Goal: Task Accomplishment & Management: Manage account settings

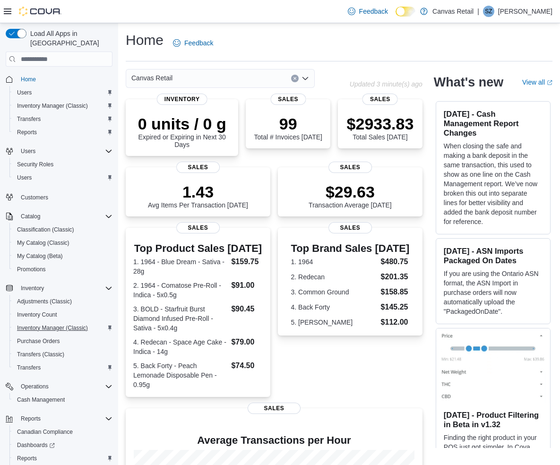
click at [38, 324] on span "Inventory Manager (Classic)" at bounding box center [52, 328] width 71 height 8
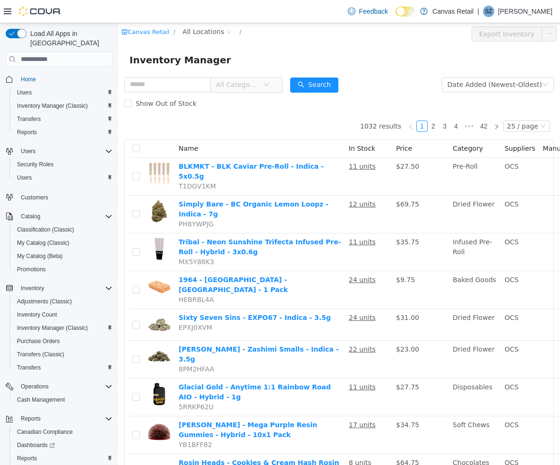
click at [3, 15] on div "Feedback Dark Mode Canvas Retail | SZ Steve Zikos" at bounding box center [280, 11] width 560 height 23
click at [5, 12] on icon at bounding box center [8, 12] width 8 height 8
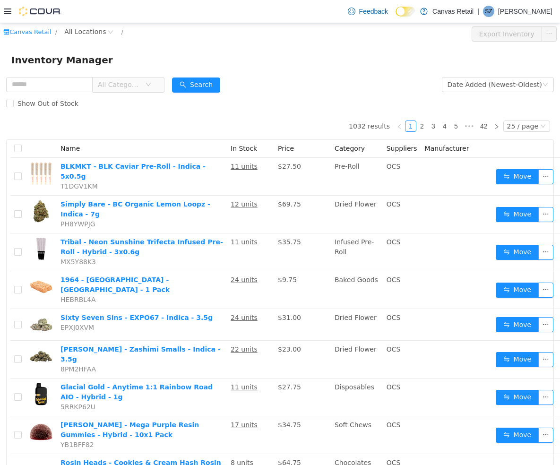
click at [10, 14] on icon at bounding box center [8, 12] width 8 height 6
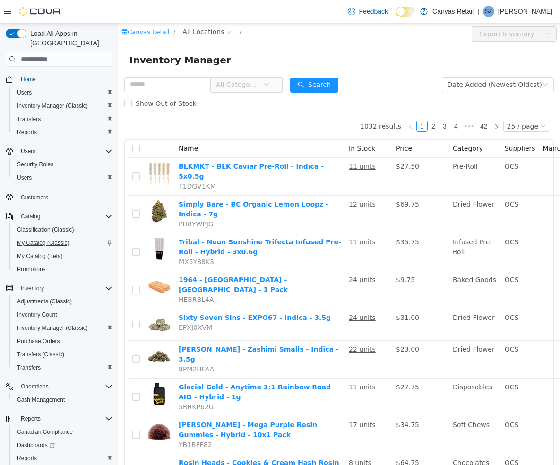
click at [38, 239] on span "My Catalog (Classic)" at bounding box center [43, 243] width 52 height 8
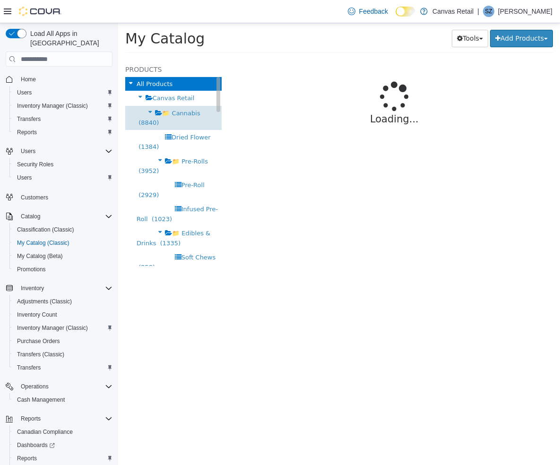
select select "**********"
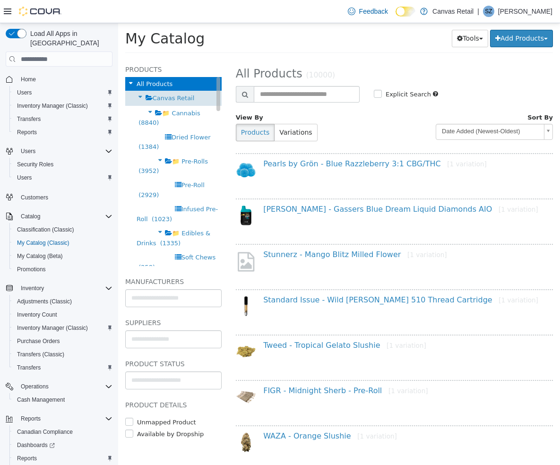
click at [179, 94] on span "Canvas Retail" at bounding box center [174, 97] width 42 height 7
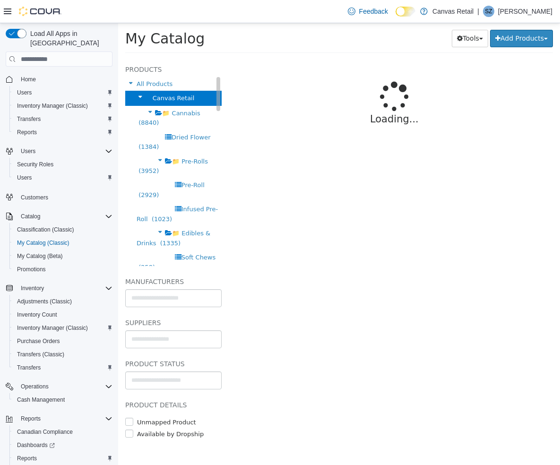
select select "**********"
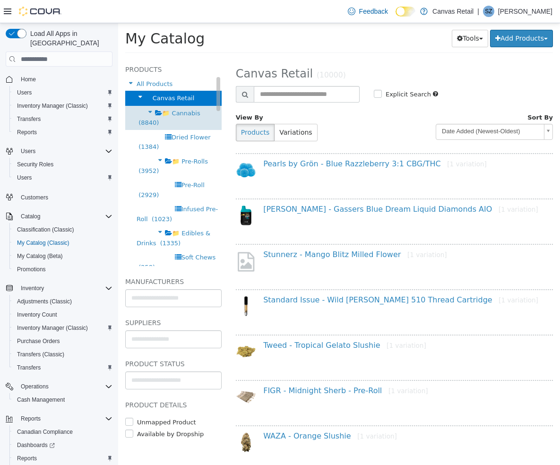
click at [184, 113] on span "📁 Cannabis" at bounding box center [181, 113] width 38 height 7
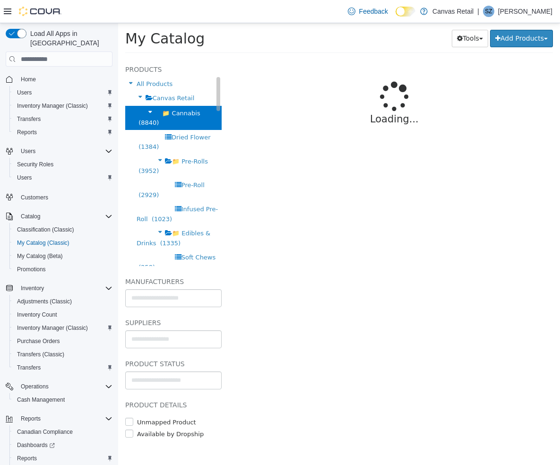
select select "**********"
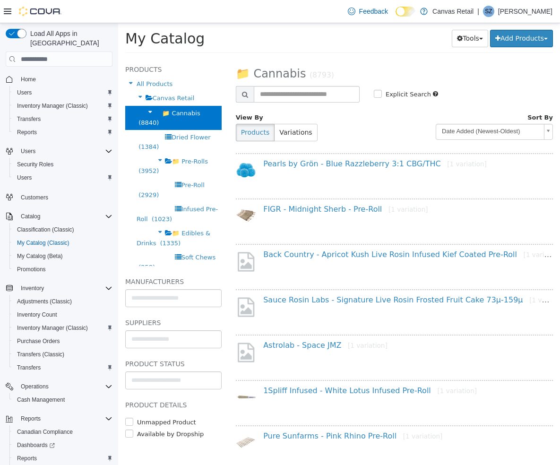
click at [403, 132] on div "**********" at bounding box center [477, 125] width 166 height 30
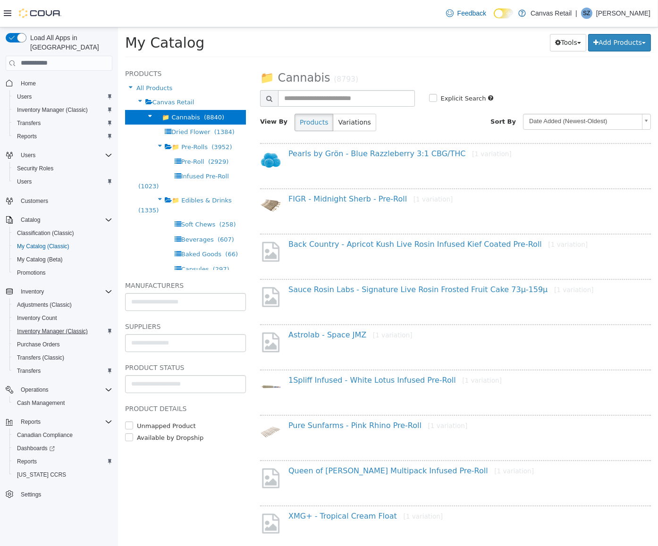
click at [46, 328] on span "Inventory Manager (Classic)" at bounding box center [52, 332] width 71 height 8
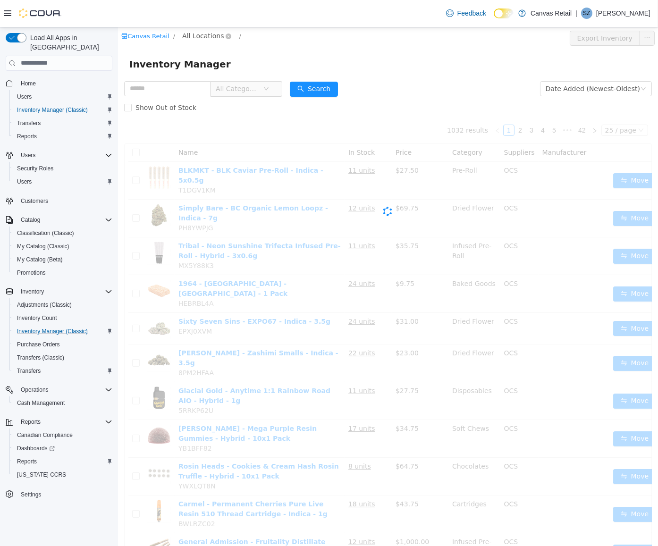
click at [202, 31] on span "All Locations" at bounding box center [203, 35] width 42 height 10
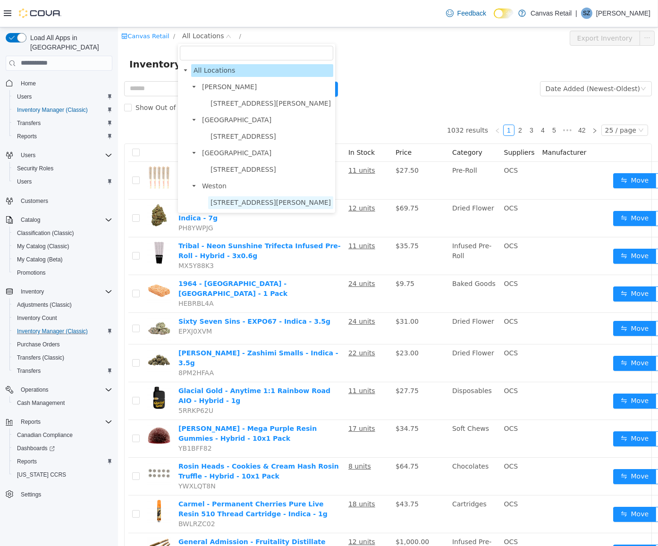
click at [233, 198] on span "[STREET_ADDRESS][PERSON_NAME]" at bounding box center [270, 202] width 120 height 8
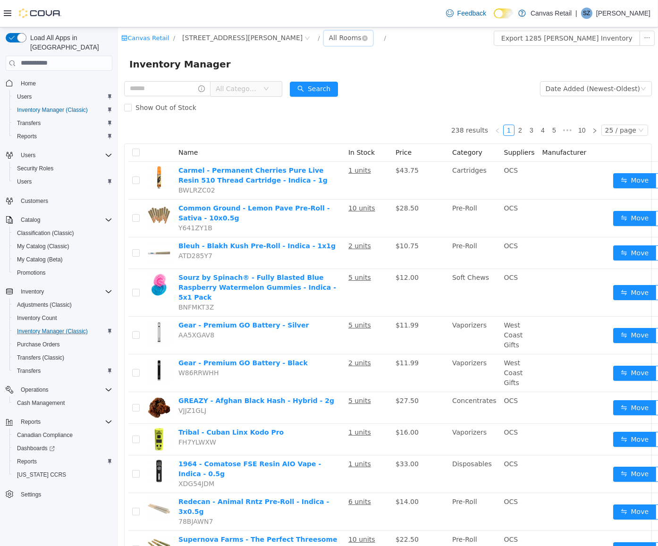
click at [329, 37] on div "All Rooms" at bounding box center [345, 37] width 33 height 14
click at [283, 71] on li "Sales Floor" at bounding box center [288, 71] width 57 height 15
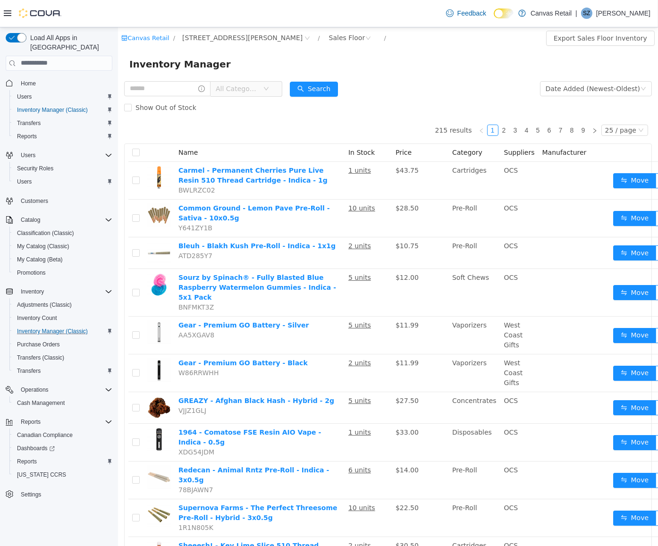
click at [411, 76] on div "Inventory Manager" at bounding box center [388, 64] width 540 height 30
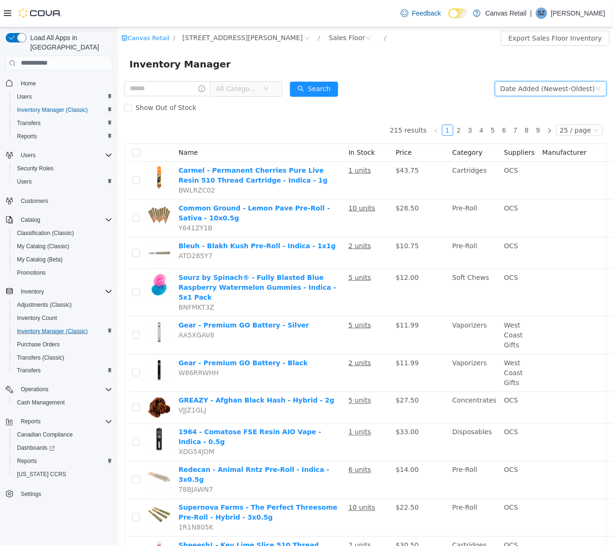
click at [535, 88] on div "Date Added (Newest-Oldest)" at bounding box center [547, 88] width 94 height 14
click at [525, 107] on li "Alphabetical (A-Z)" at bounding box center [545, 107] width 108 height 15
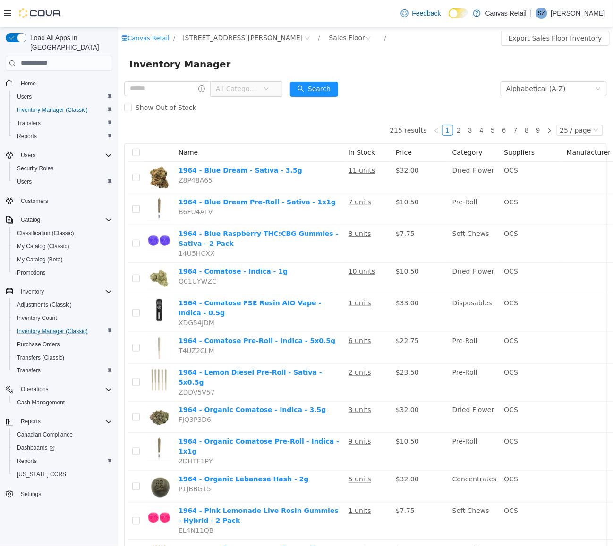
click at [381, 106] on div "Show Out of Stock" at bounding box center [365, 107] width 483 height 19
click at [252, 85] on span "All Categories" at bounding box center [236, 88] width 43 height 9
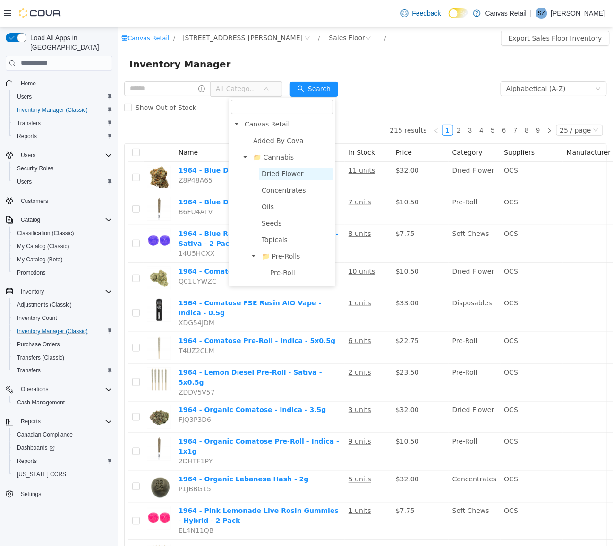
click at [282, 170] on span "Dried Flower" at bounding box center [282, 174] width 42 height 8
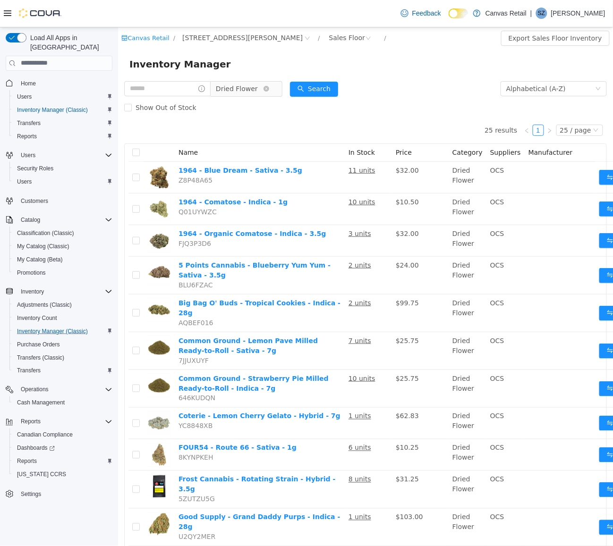
click at [254, 83] on span "Dried Flower" at bounding box center [236, 88] width 42 height 14
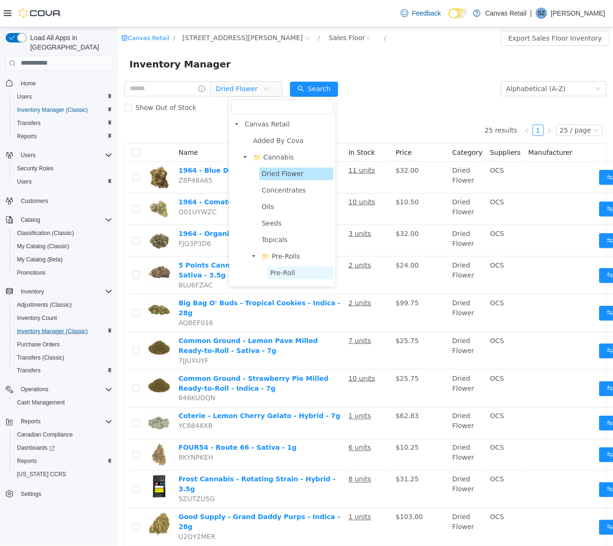
click at [276, 269] on span "Pre-Roll" at bounding box center [282, 273] width 25 height 8
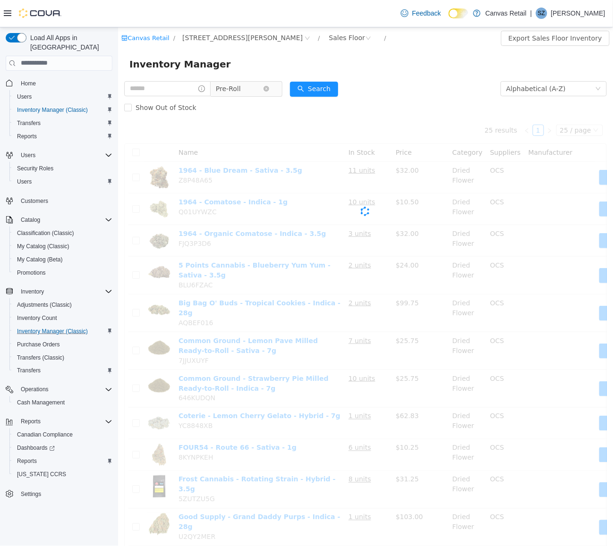
click at [240, 89] on span "Pre-Roll" at bounding box center [227, 88] width 25 height 14
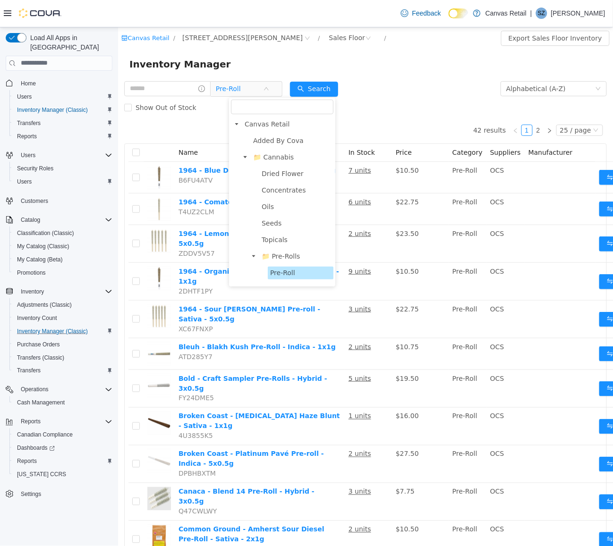
scroll to position [7, 0]
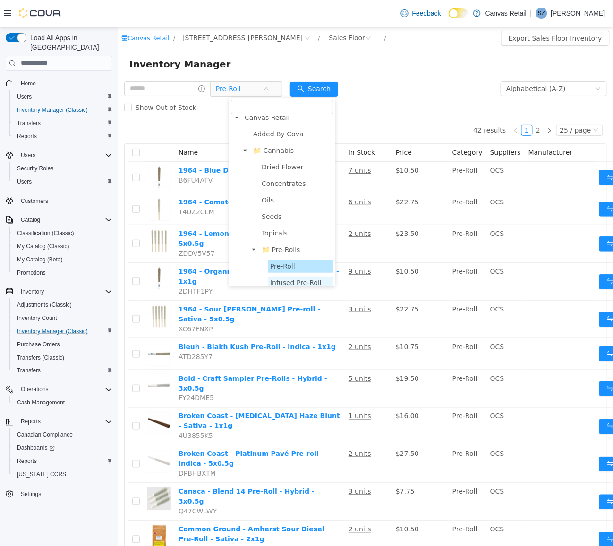
click at [276, 279] on span "Infused Pre-Roll" at bounding box center [295, 283] width 51 height 8
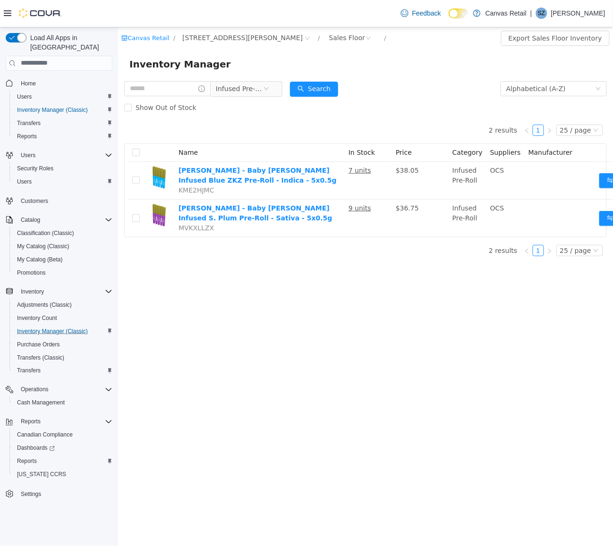
click at [412, 100] on div "Show Out of Stock" at bounding box center [365, 107] width 483 height 19
click at [253, 90] on span "Infused Pre-Roll" at bounding box center [238, 88] width 47 height 14
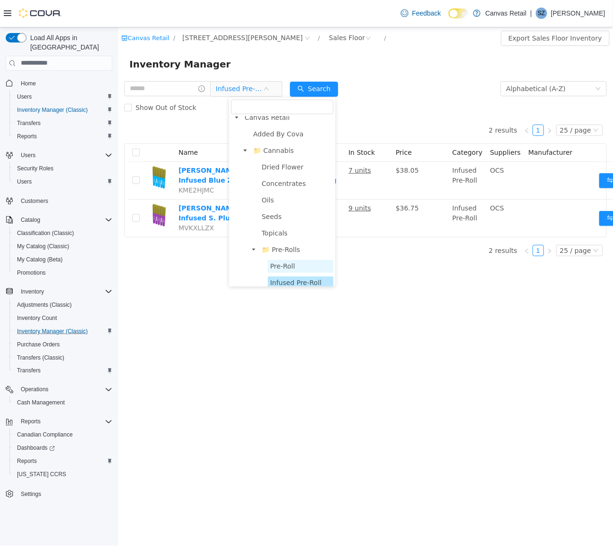
click at [279, 262] on span "Pre-Roll" at bounding box center [282, 266] width 25 height 8
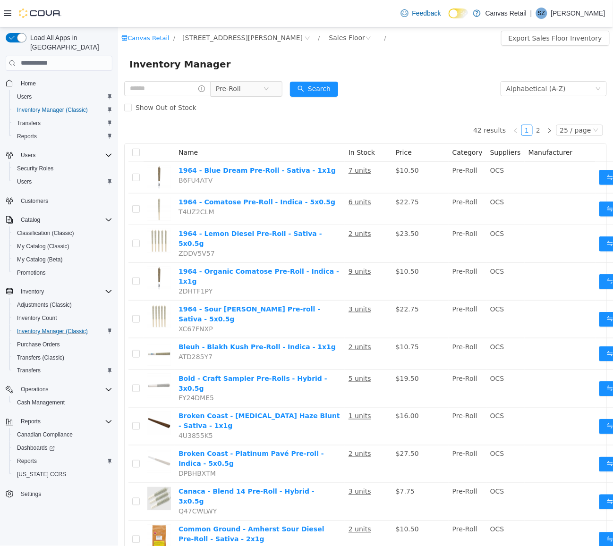
click at [450, 69] on div "Inventory Manager" at bounding box center [365, 63] width 472 height 15
click at [210, 34] on span "[STREET_ADDRESS][PERSON_NAME]" at bounding box center [242, 37] width 120 height 10
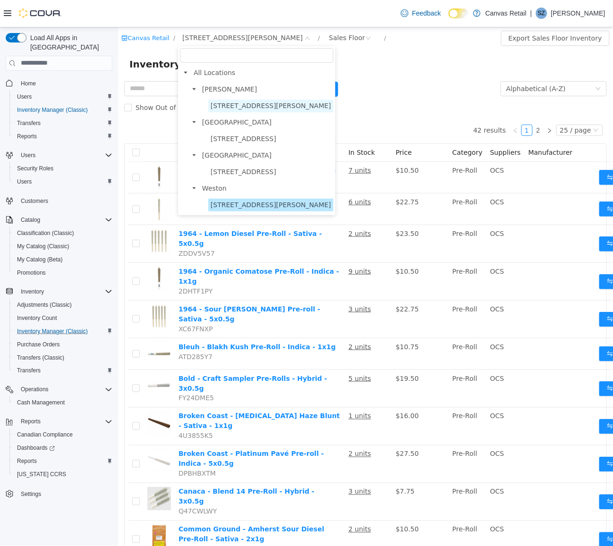
click at [230, 103] on span "[STREET_ADDRESS][PERSON_NAME]" at bounding box center [270, 106] width 120 height 8
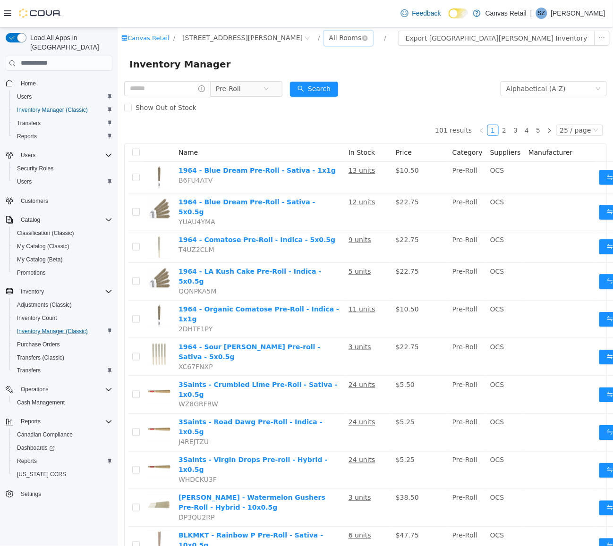
click at [329, 38] on div "All Rooms" at bounding box center [345, 37] width 33 height 14
click at [293, 72] on li "Sales Floor" at bounding box center [295, 71] width 57 height 15
click at [537, 85] on div "Alphabetical (A-Z)" at bounding box center [536, 88] width 60 height 14
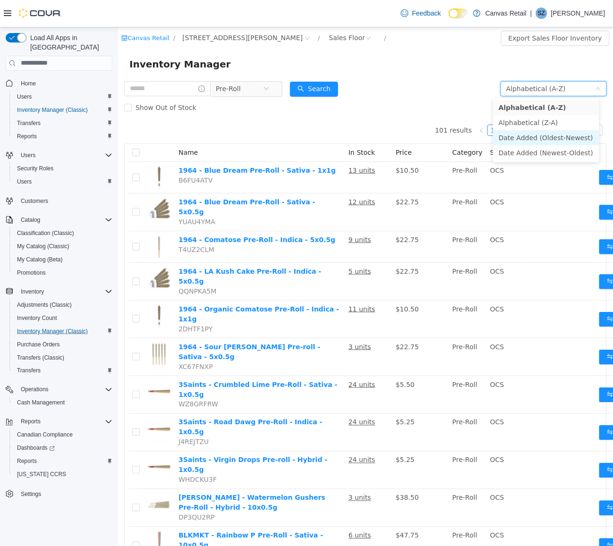
click at [521, 136] on li "Date Added (Oldest-Newest)" at bounding box center [546, 137] width 106 height 15
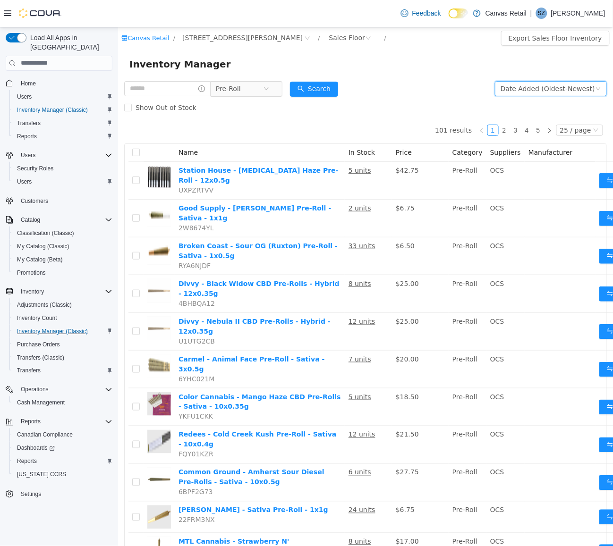
click at [400, 92] on form "Pre-Roll Date Added (Oldest-Newest) Search Show Out of Stock" at bounding box center [365, 98] width 483 height 38
click at [240, 87] on span "Pre-Roll" at bounding box center [227, 88] width 25 height 14
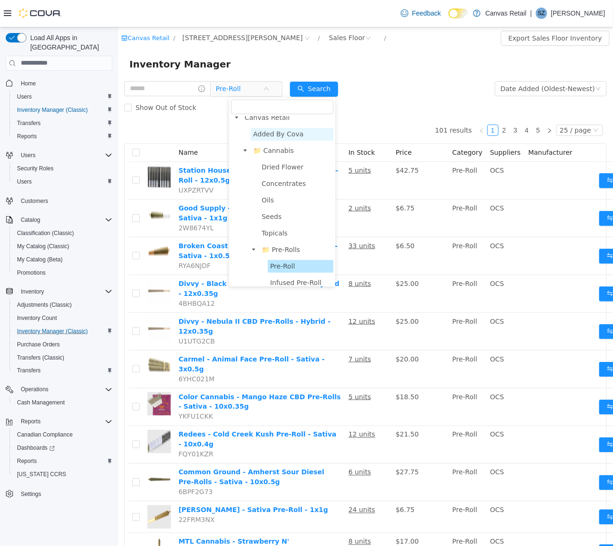
click at [273, 132] on span "Added By Cova" at bounding box center [278, 134] width 51 height 8
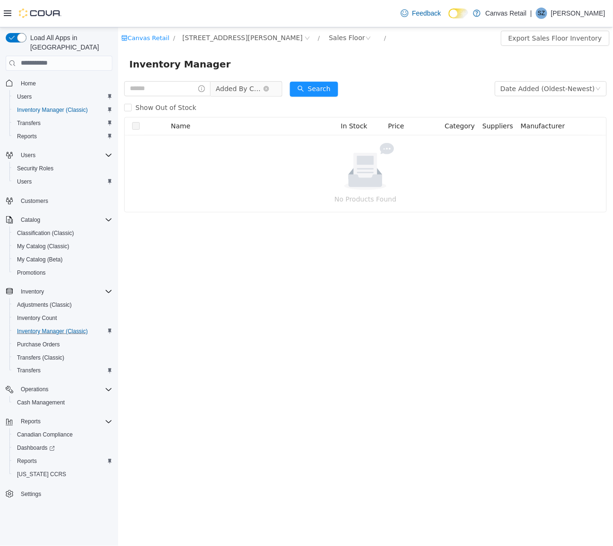
click at [252, 88] on span "Added By Cova" at bounding box center [238, 88] width 47 height 14
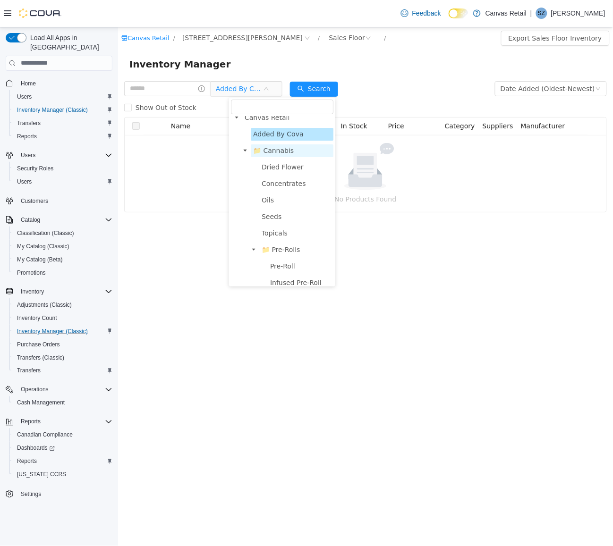
click at [277, 147] on span "📁 Cannabis" at bounding box center [273, 150] width 41 height 8
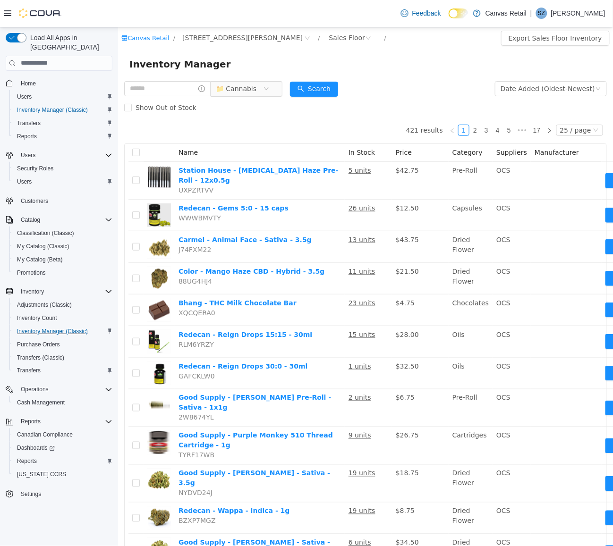
click at [380, 68] on div "Inventory Manager" at bounding box center [365, 63] width 472 height 15
click at [393, 87] on form "📁 Cannabis Date Added (Oldest-Newest) Search Show Out of Stock" at bounding box center [365, 98] width 483 height 38
click at [329, 35] on div "Sales Floor" at bounding box center [347, 37] width 36 height 14
click at [296, 83] on li "Back Stock" at bounding box center [295, 86] width 57 height 15
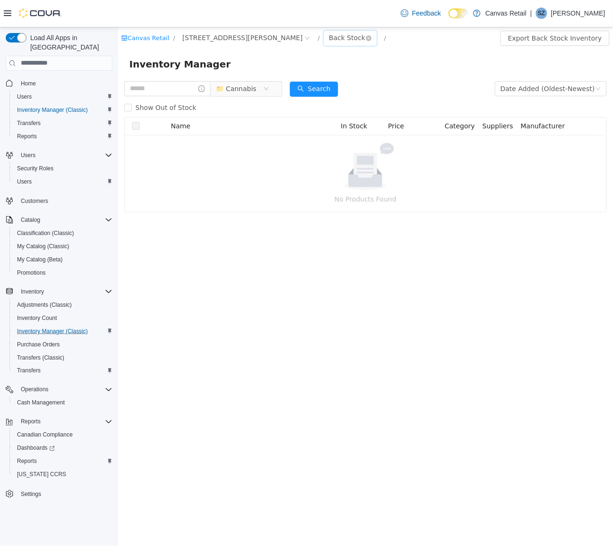
click at [329, 37] on div "Back Stock" at bounding box center [347, 37] width 36 height 14
click at [296, 70] on li "Sales Floor" at bounding box center [295, 71] width 57 height 15
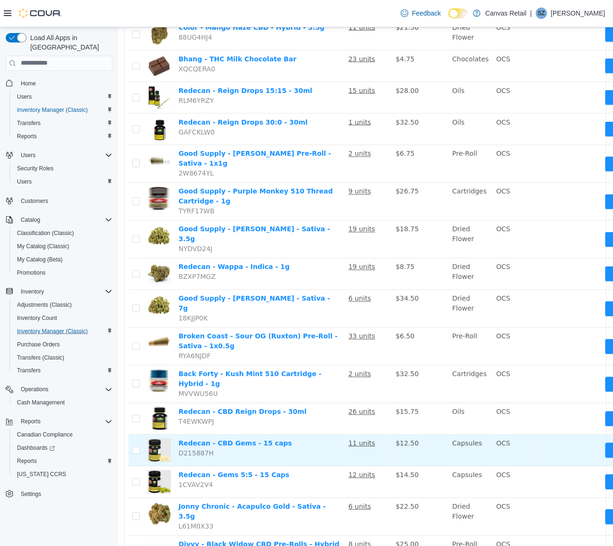
scroll to position [505, 0]
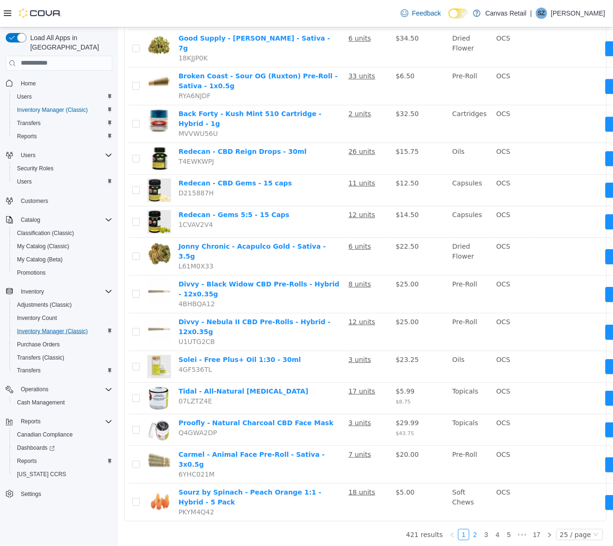
click at [469, 464] on link "2" at bounding box center [474, 534] width 10 height 10
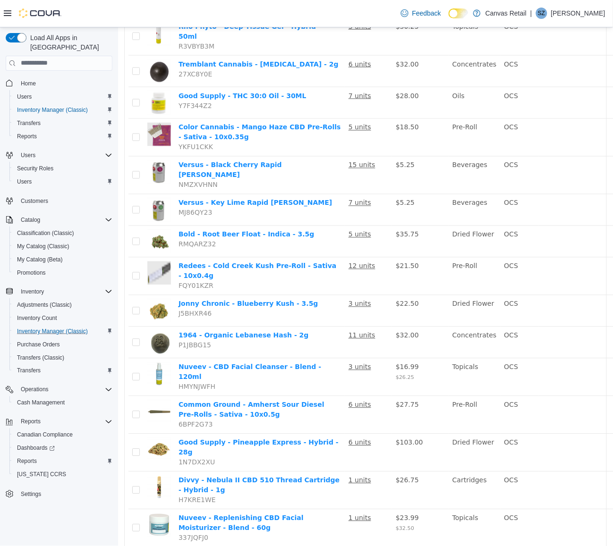
scroll to position [543, 0]
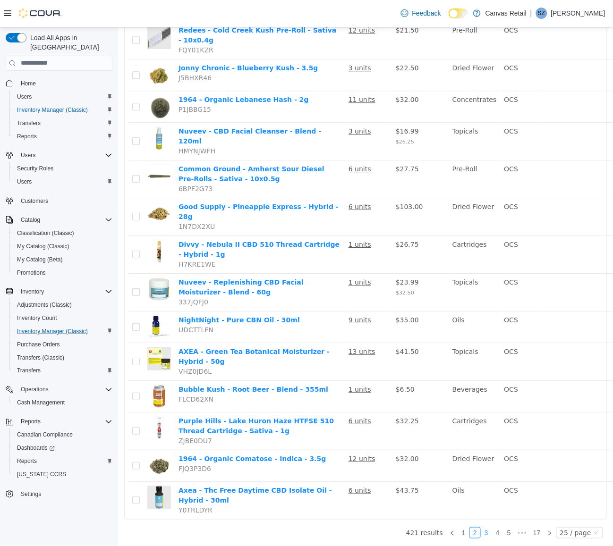
click at [481, 464] on link "3" at bounding box center [486, 533] width 10 height 10
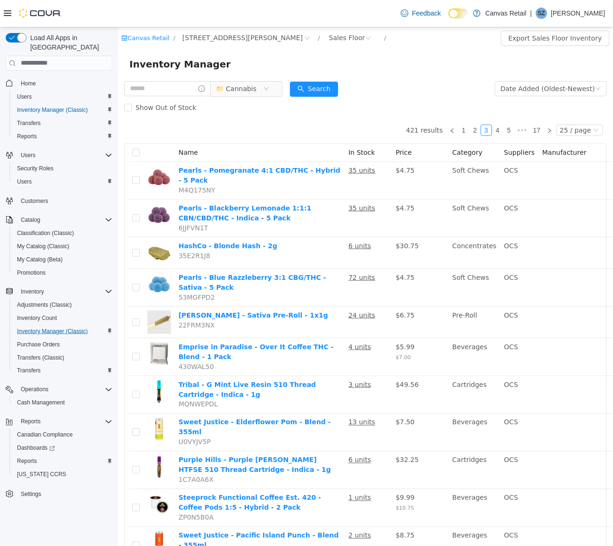
click at [280, 29] on div "Canvas Retail / 730 DANFORTH AVE / Sales Floor / Export Sales Floor Inventory" at bounding box center [365, 38] width 495 height 22
click at [329, 38] on div "Sales Floor" at bounding box center [347, 37] width 36 height 14
click at [289, 85] on li "Back Stock" at bounding box center [295, 86] width 57 height 15
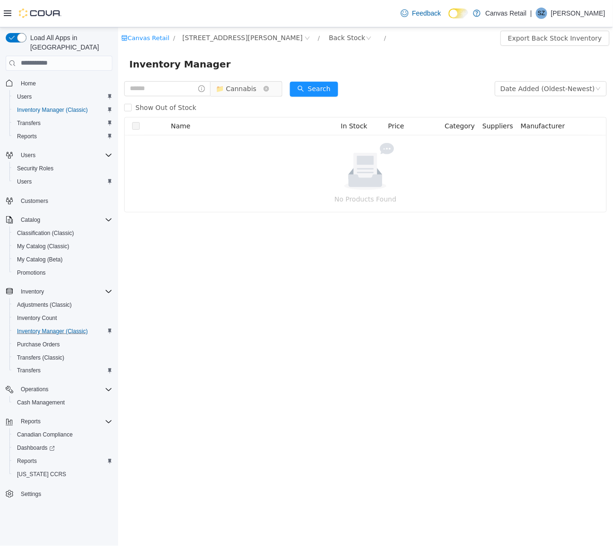
click at [256, 87] on span "📁 Cannabis" at bounding box center [235, 88] width 41 height 14
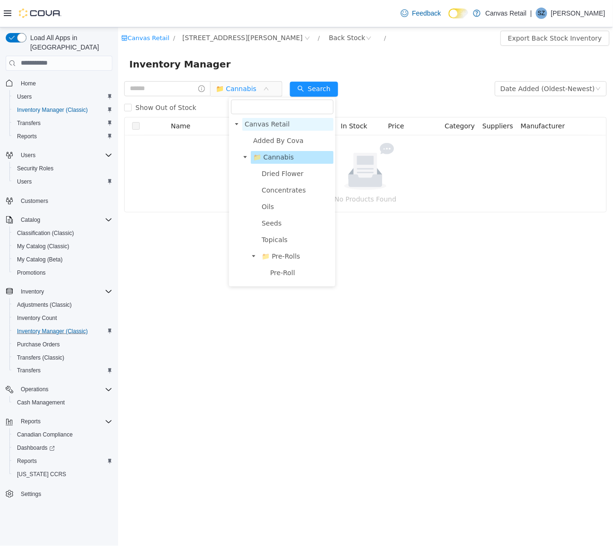
click at [273, 123] on span "Canvas Retail" at bounding box center [266, 124] width 45 height 8
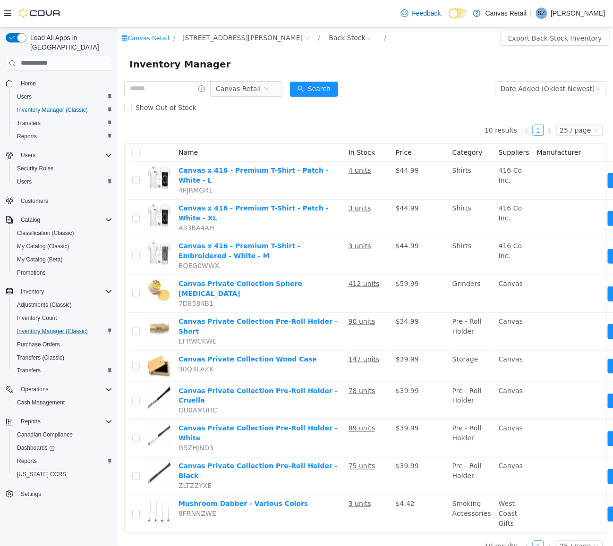
click at [248, 113] on div "Show Out of Stock" at bounding box center [365, 107] width 483 height 19
click at [192, 94] on input "text" at bounding box center [167, 88] width 86 height 15
drag, startPoint x: 301, startPoint y: 92, endPoint x: 297, endPoint y: 94, distance: 5.3
click at [301, 92] on form "Canvas Retail Date Added (Oldest-Newest) Search Show Out of Stock" at bounding box center [365, 98] width 483 height 38
click at [260, 92] on span "Canvas Retail" at bounding box center [237, 88] width 45 height 14
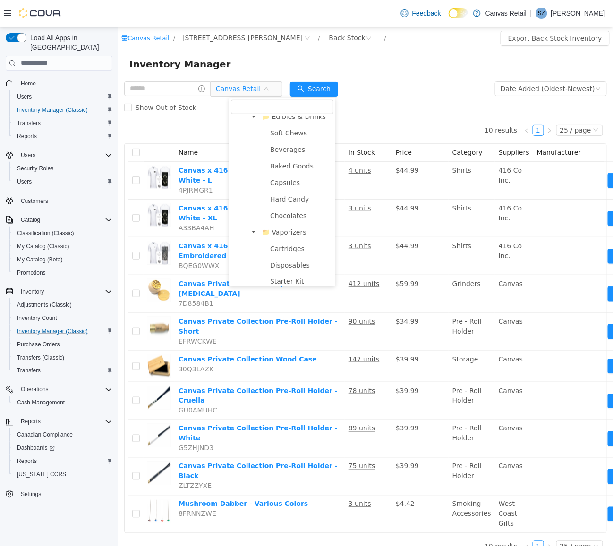
scroll to position [21, 0]
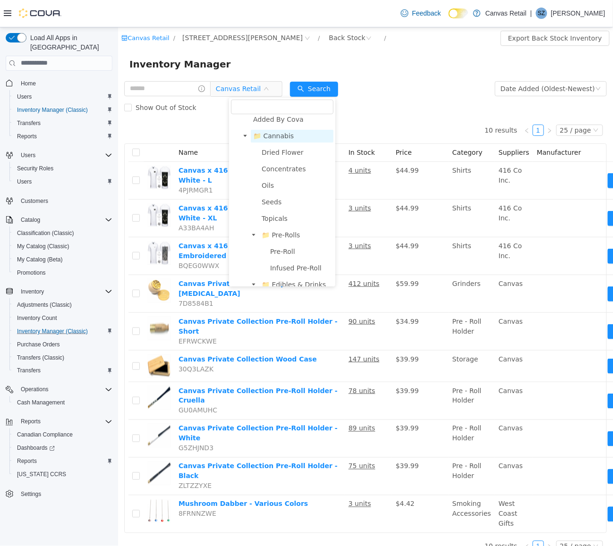
click at [282, 132] on span "📁 Cannabis" at bounding box center [273, 136] width 41 height 8
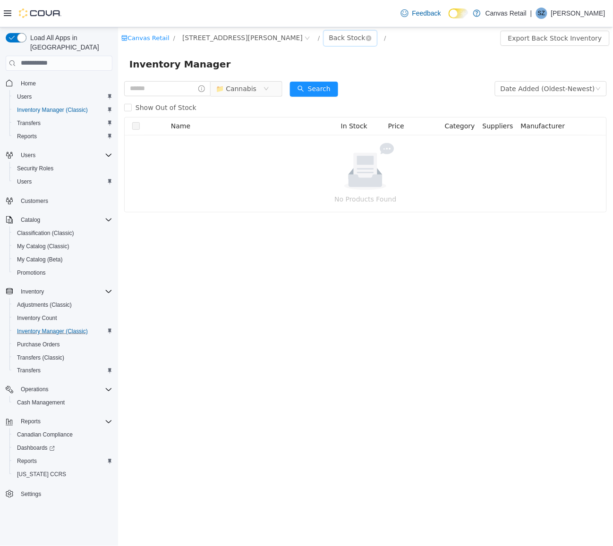
click at [329, 35] on div "Back Stock" at bounding box center [347, 37] width 36 height 14
click at [285, 64] on li "Sales Floor" at bounding box center [295, 71] width 57 height 15
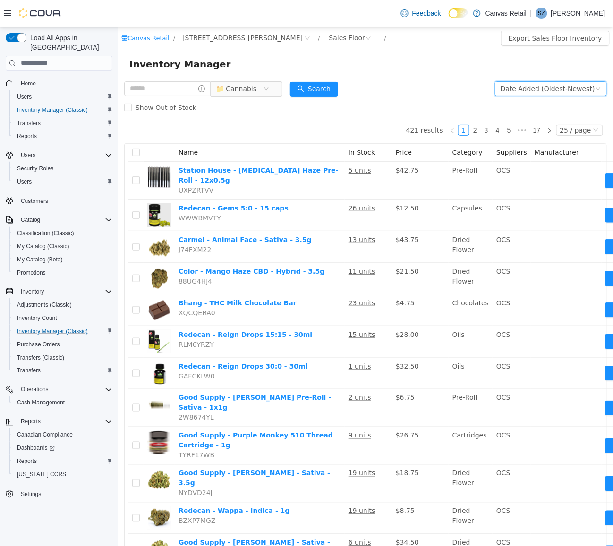
click at [538, 88] on div "Date Added (Oldest-Newest)" at bounding box center [547, 88] width 94 height 14
click at [532, 151] on li "Date Added (Newest-Oldest)" at bounding box center [545, 152] width 108 height 15
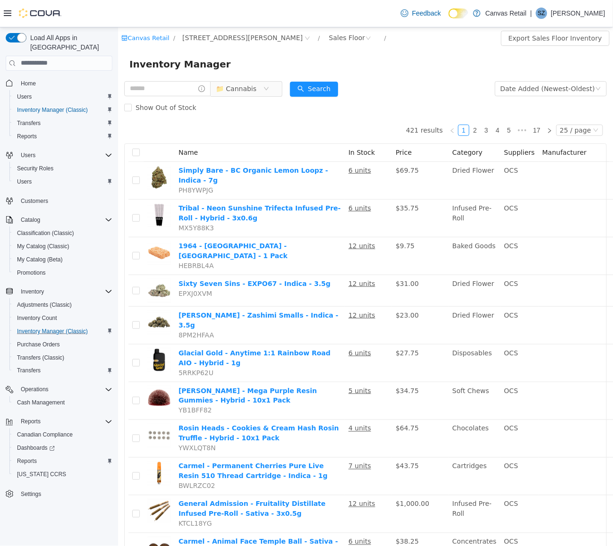
click at [409, 66] on div "Inventory Manager" at bounding box center [365, 63] width 472 height 15
click at [179, 90] on input "text" at bounding box center [167, 88] width 86 height 15
type input "***"
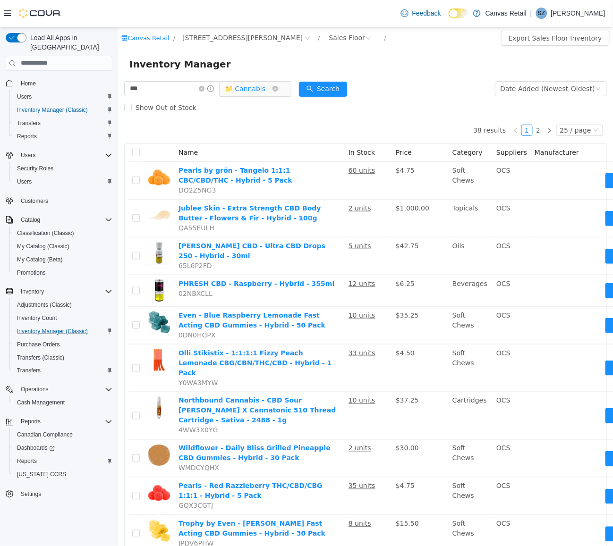
click at [265, 87] on span "📁 Cannabis" at bounding box center [244, 88] width 41 height 14
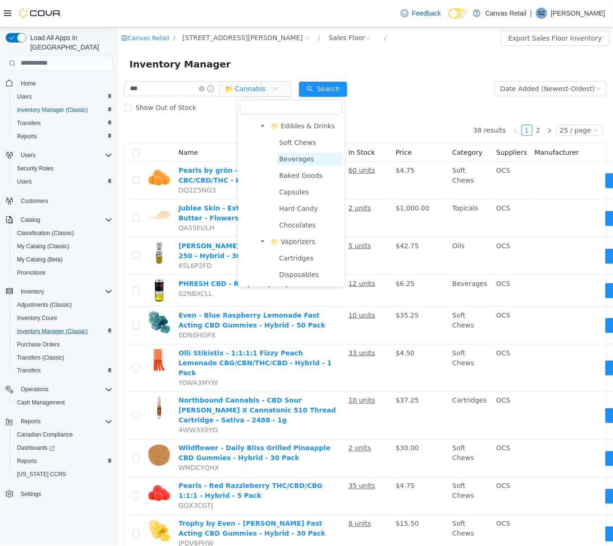
scroll to position [15, 0]
click at [286, 156] on span "Dried Flower" at bounding box center [291, 158] width 42 height 8
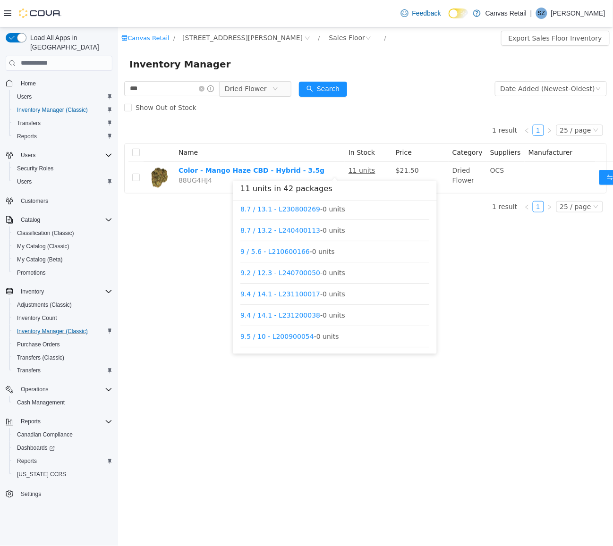
scroll to position [751, 0]
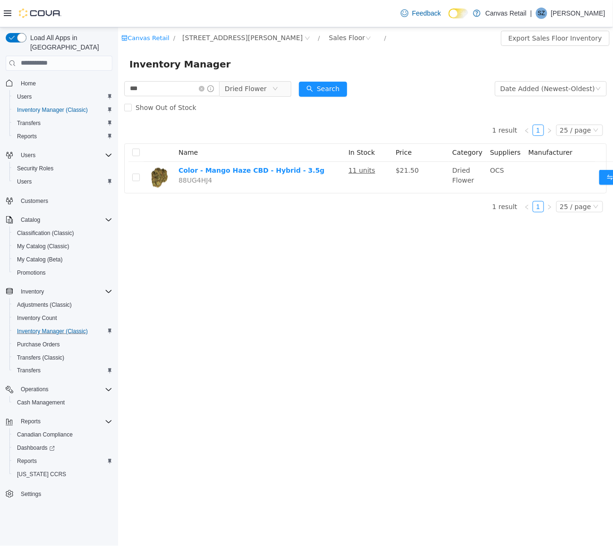
click at [421, 80] on form "*** Dried Flower Date Added (Newest-Oldest) Search Show Out of Stock" at bounding box center [365, 98] width 483 height 38
click at [381, 113] on div "Show Out of Stock" at bounding box center [365, 107] width 483 height 19
click at [256, 82] on span "Dried Flower" at bounding box center [245, 88] width 42 height 14
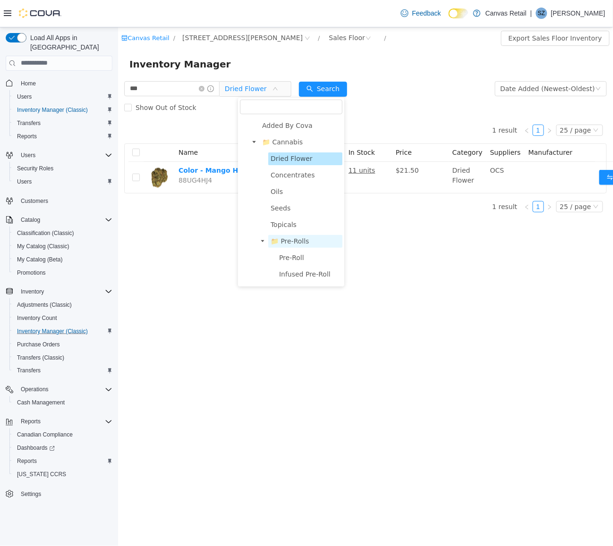
click at [291, 239] on span "📁 Pre-Rolls" at bounding box center [289, 241] width 39 height 8
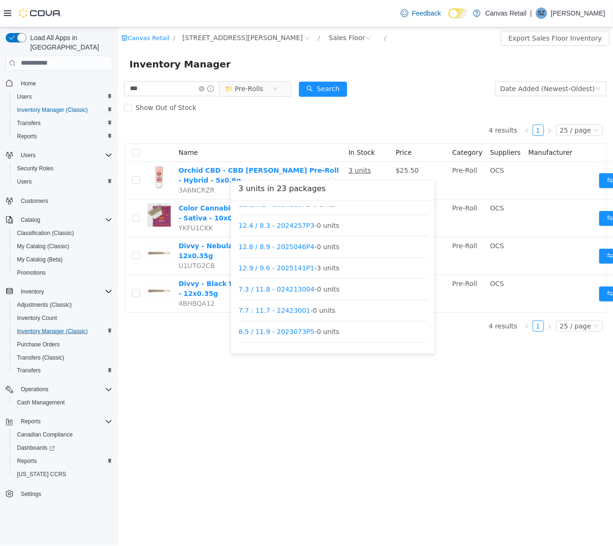
scroll to position [80, 0]
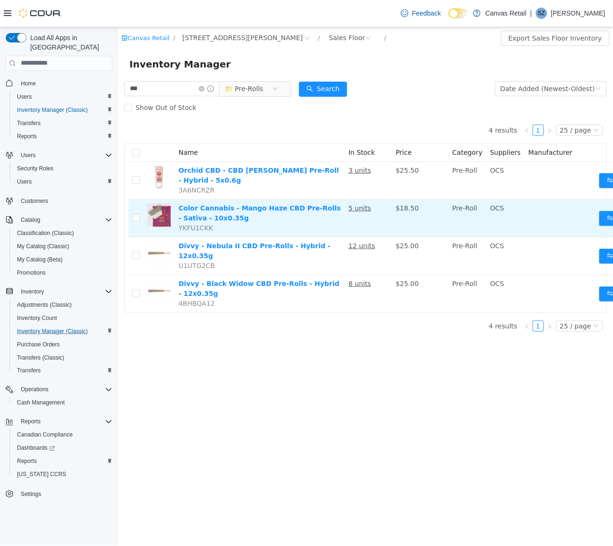
click at [524, 199] on td at bounding box center [559, 218] width 71 height 38
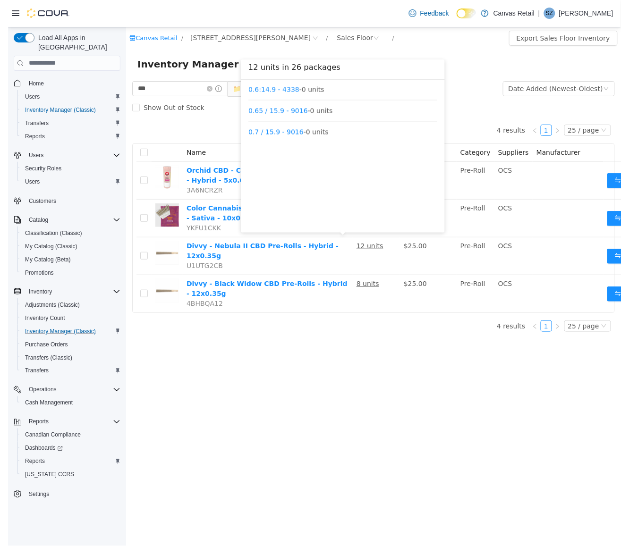
scroll to position [411, 0]
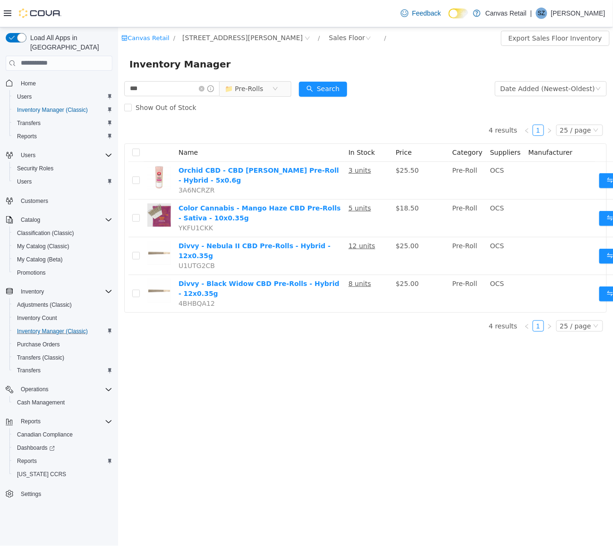
click at [383, 319] on div "4 results 1 25 / page Name In Stock Price Category Suppliers Manufacturer Orchi…" at bounding box center [365, 228] width 483 height 222
click at [437, 98] on div "Show Out of Stock" at bounding box center [365, 107] width 483 height 19
click at [436, 112] on div "Show Out of Stock" at bounding box center [365, 107] width 483 height 19
drag, startPoint x: 198, startPoint y: 91, endPoint x: 204, endPoint y: 75, distance: 17.3
click at [204, 75] on div "Canvas Retail / 730 DANFORTH AVE / Sales Floor / Export Sales Floor Inventory I…" at bounding box center [365, 183] width 495 height 312
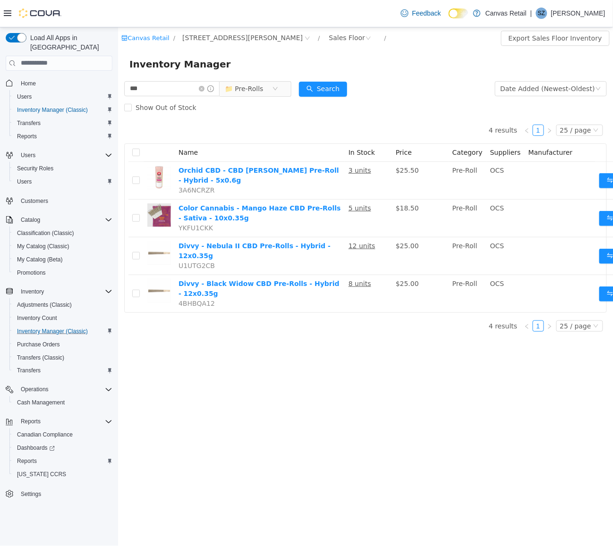
click at [393, 83] on form "*** 📁 Pre-Rolls Date Added (Newest-Oldest) Search Show Out of Stock" at bounding box center [365, 98] width 483 height 38
click at [428, 92] on form "*** 📁 Pre-Rolls Date Added (Newest-Oldest) Search Show Out of Stock" at bounding box center [365, 98] width 483 height 38
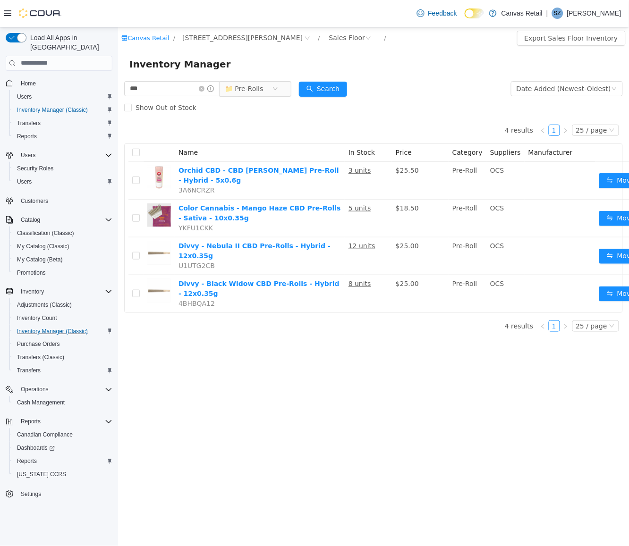
click at [430, 83] on form "*** 📁 Pre-Rolls Date Added (Newest-Oldest) Search Show Out of Stock" at bounding box center [373, 98] width 499 height 38
click at [559, 112] on div "Show Out of Stock" at bounding box center [373, 107] width 499 height 19
click at [204, 85] on icon "icon: close-circle" at bounding box center [201, 88] width 6 height 6
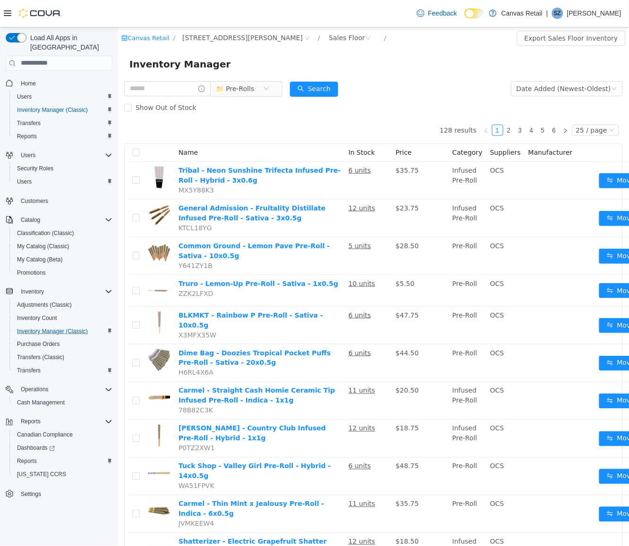
click at [282, 87] on span "📁 Pre-Rolls" at bounding box center [246, 89] width 72 height 16
click at [269, 88] on icon "icon: close-circle" at bounding box center [266, 88] width 6 height 6
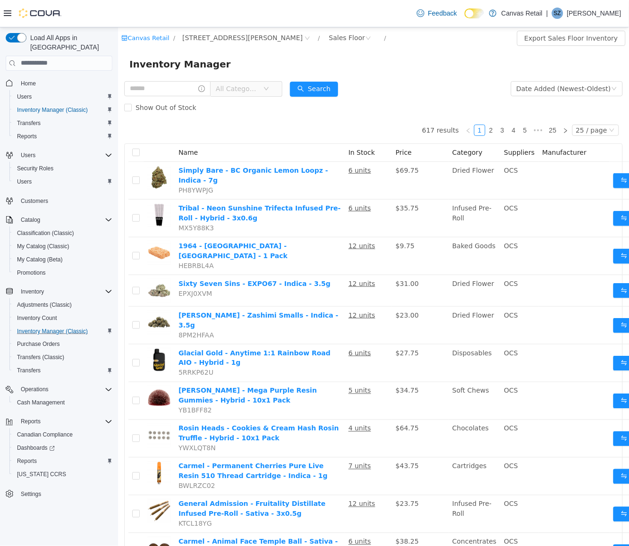
click at [263, 87] on span "All Categories" at bounding box center [238, 88] width 47 height 14
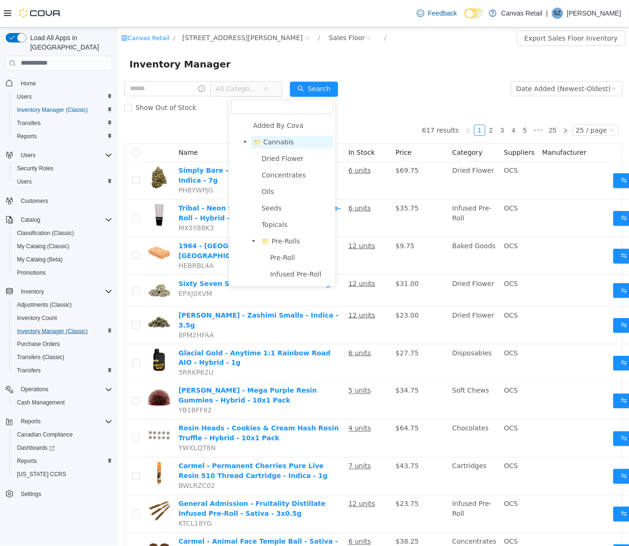
click at [279, 138] on span "📁 Cannabis" at bounding box center [273, 142] width 41 height 8
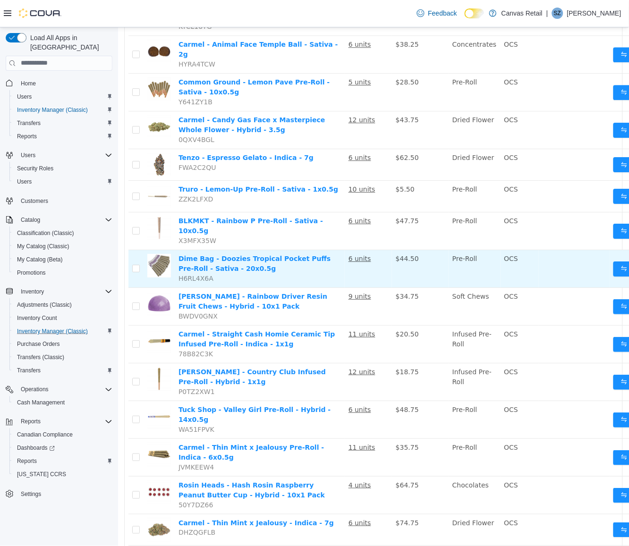
scroll to position [605, 0]
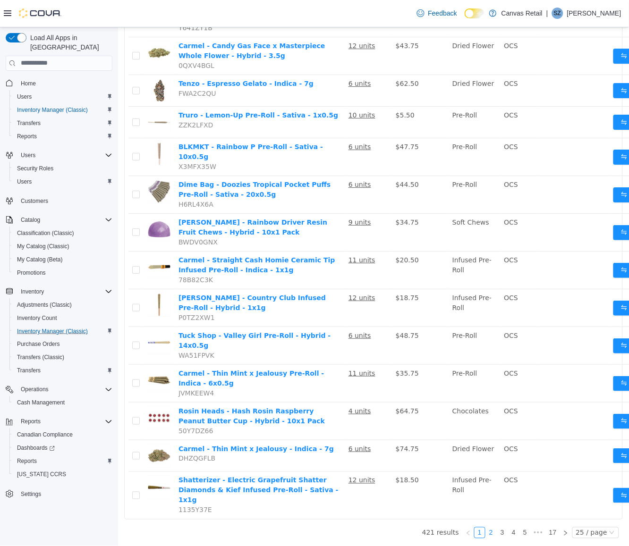
click at [486, 464] on link "2" at bounding box center [491, 533] width 10 height 10
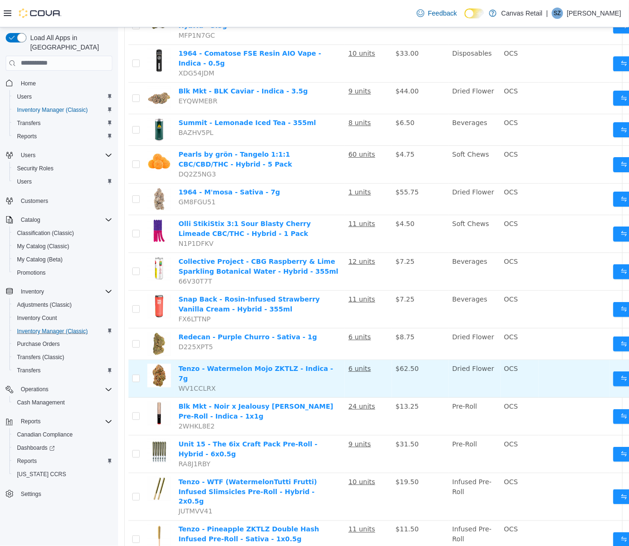
scroll to position [595, 0]
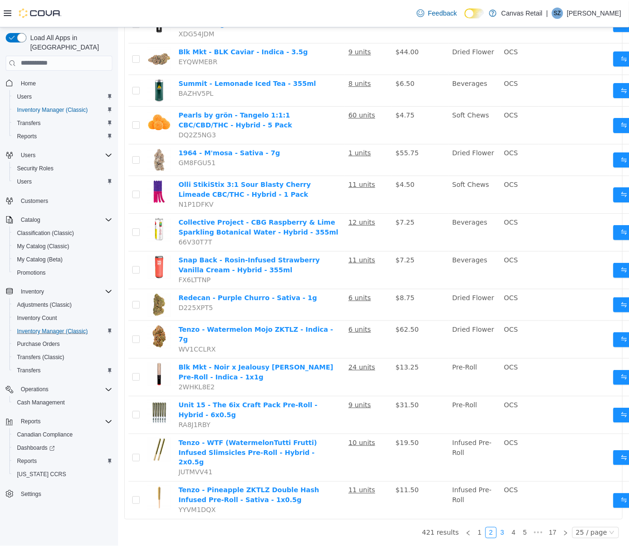
click at [497, 464] on link "3" at bounding box center [502, 533] width 10 height 10
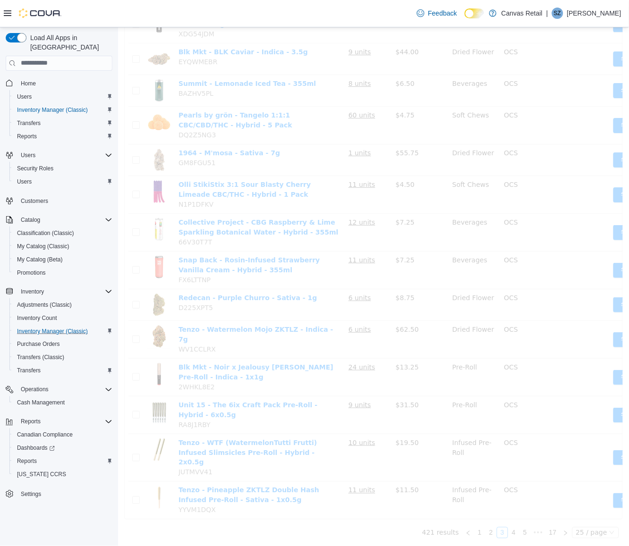
scroll to position [567, 0]
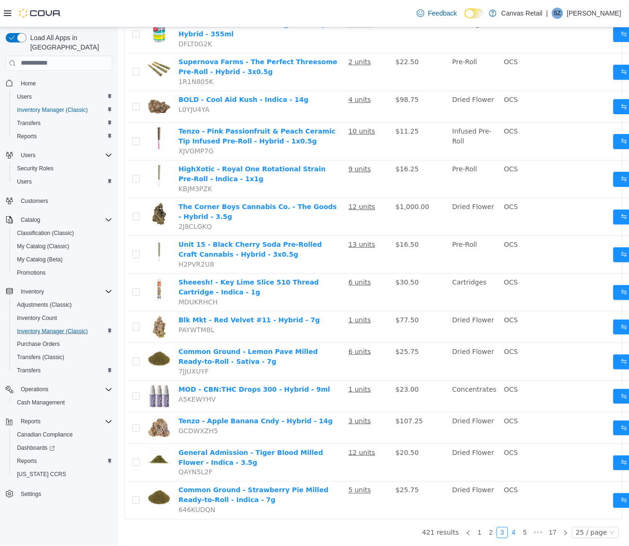
click at [508, 464] on link "4" at bounding box center [513, 533] width 10 height 10
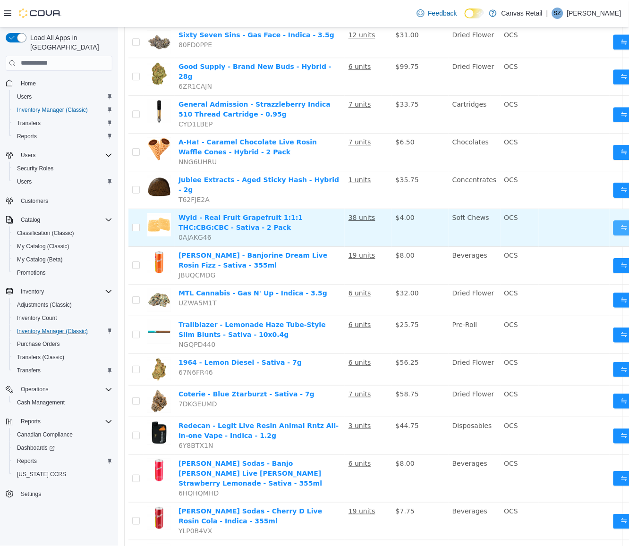
scroll to position [562, 0]
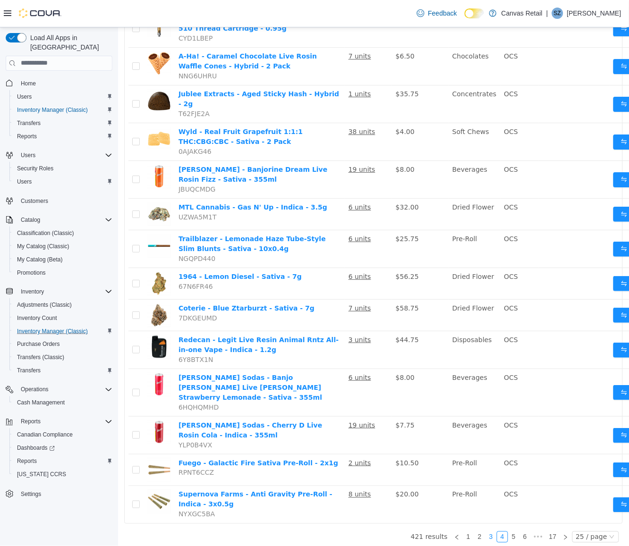
click at [486, 464] on link "3" at bounding box center [491, 537] width 10 height 10
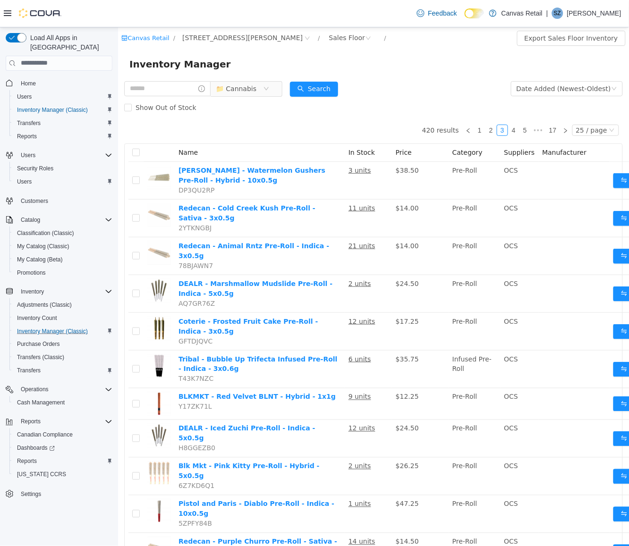
click at [419, 77] on div "Inventory Manager" at bounding box center [373, 64] width 511 height 30
click at [231, 40] on span "[STREET_ADDRESS][PERSON_NAME]" at bounding box center [242, 37] width 120 height 10
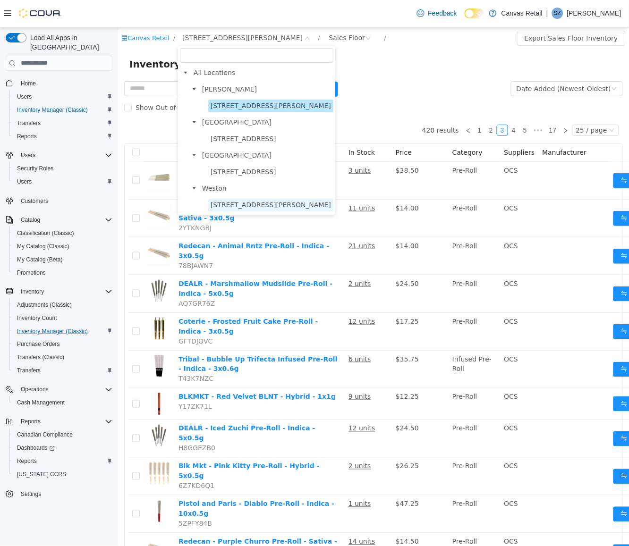
click at [245, 201] on span "[STREET_ADDRESS][PERSON_NAME]" at bounding box center [270, 205] width 120 height 8
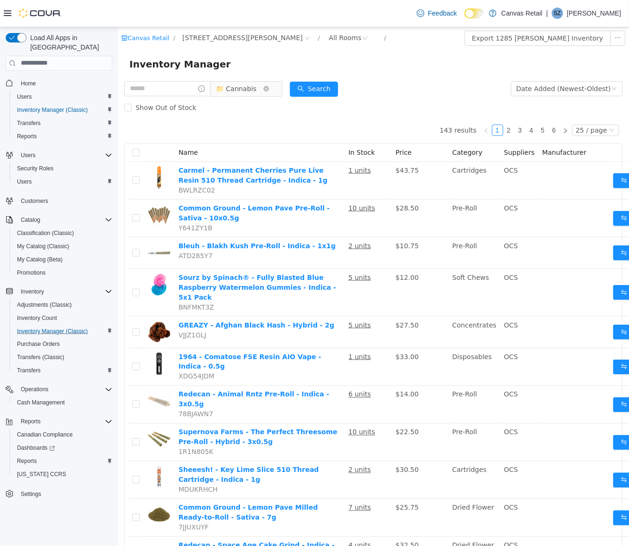
click at [256, 88] on span "📁 Cannabis" at bounding box center [235, 88] width 41 height 14
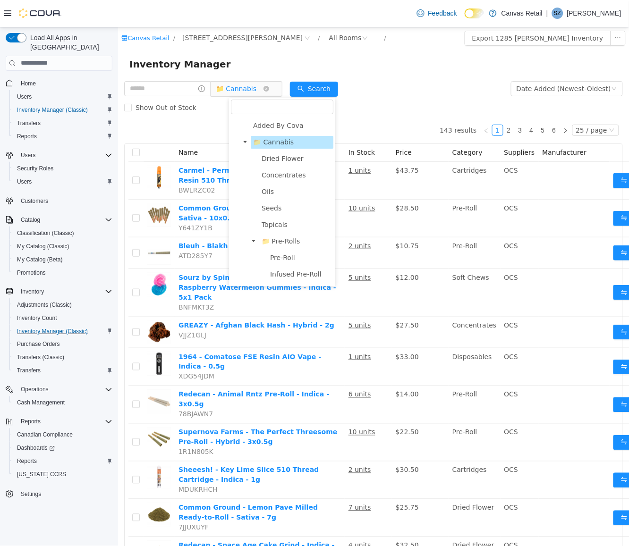
scroll to position [180, 0]
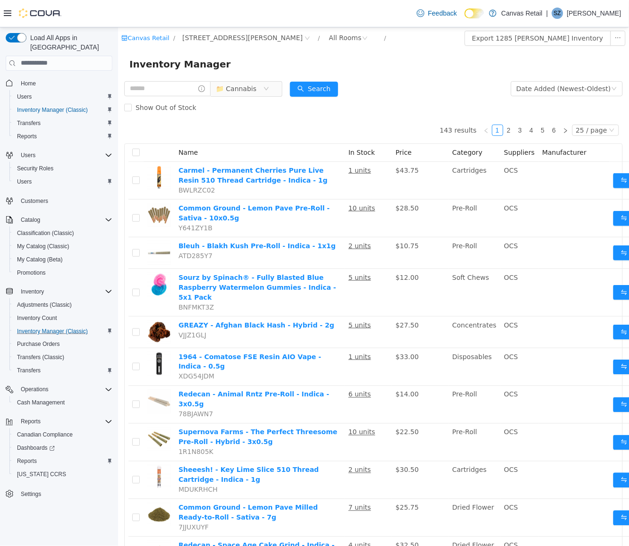
click at [377, 64] on div "Inventory Manager" at bounding box center [373, 63] width 488 height 15
click at [256, 85] on span "📁 Cannabis" at bounding box center [235, 88] width 41 height 14
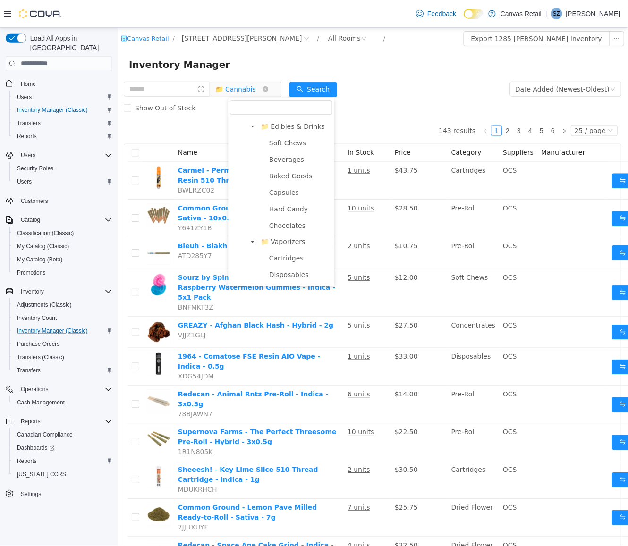
scroll to position [34, 0]
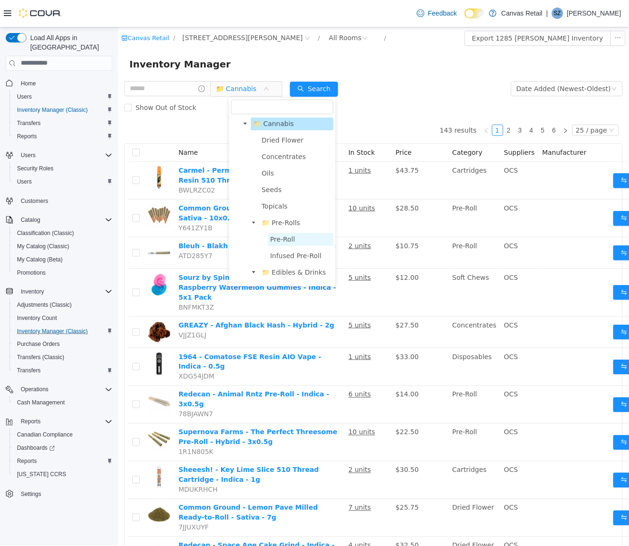
click at [286, 235] on span "Pre-Roll" at bounding box center [282, 239] width 25 height 8
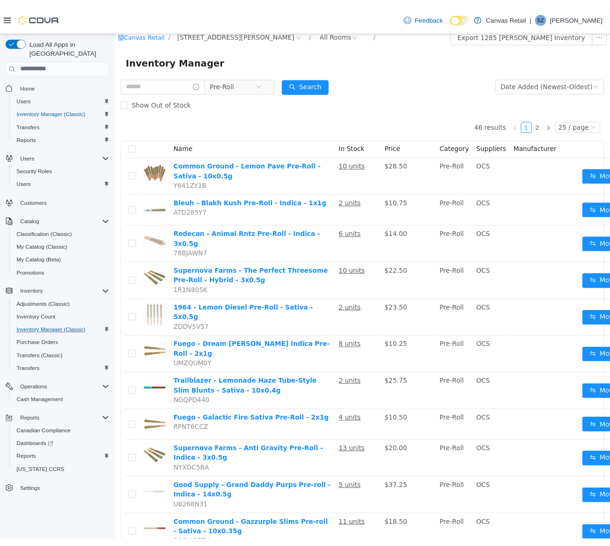
scroll to position [0, 0]
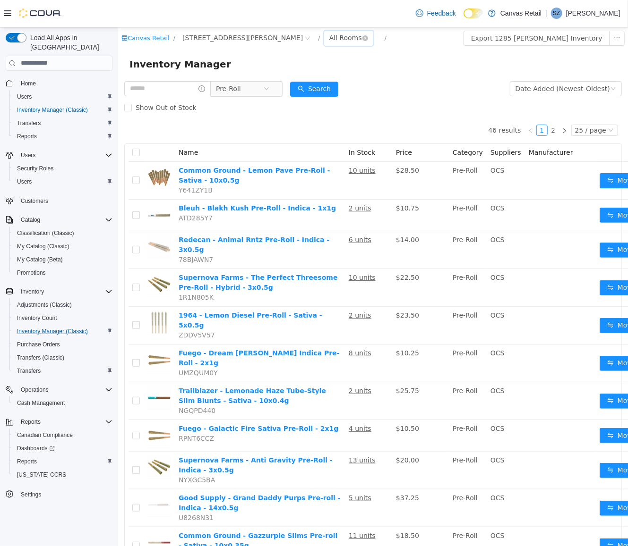
click at [329, 38] on div "All Rooms" at bounding box center [345, 37] width 33 height 14
click at [286, 72] on li "Sales Floor" at bounding box center [288, 71] width 57 height 15
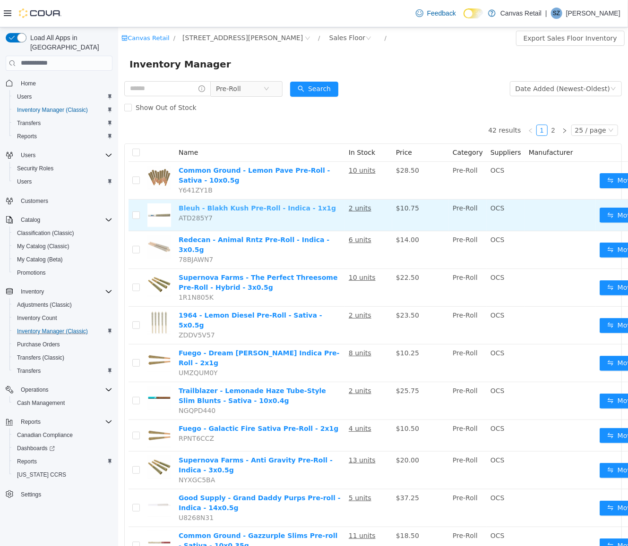
click at [267, 205] on link "Bleuh - Blakh Kush Pre-Roll - Indica - 1x1g" at bounding box center [256, 208] width 157 height 8
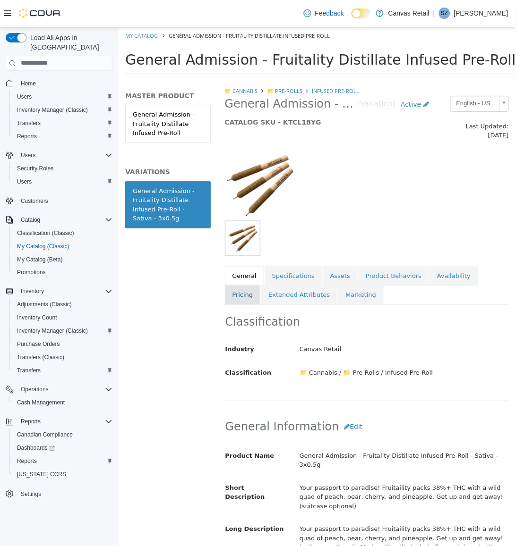
click at [249, 285] on link "Pricing" at bounding box center [242, 295] width 36 height 20
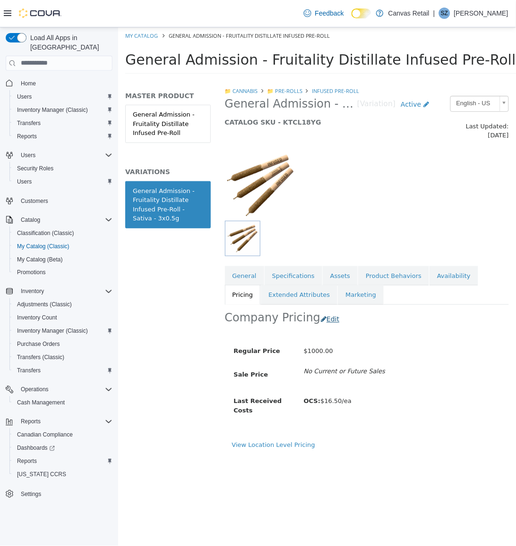
click at [324, 314] on button "Edit" at bounding box center [332, 319] width 24 height 17
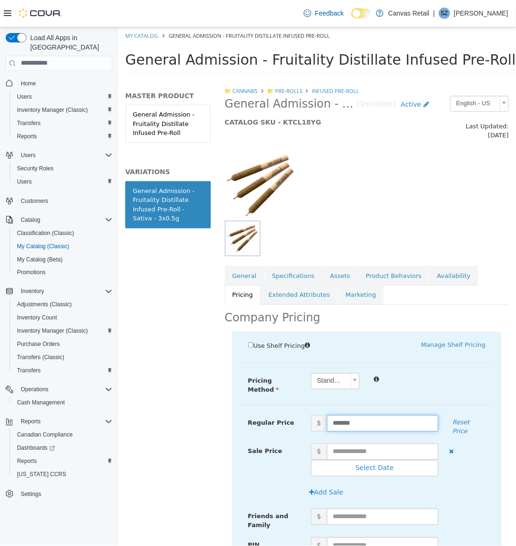
drag, startPoint x: 369, startPoint y: 414, endPoint x: 312, endPoint y: 356, distance: 80.8
click at [314, 356] on div "Use Shelf Pricing    Manage Shelf Pricing Shelf Price Select a Shelf Price Shel…" at bounding box center [366, 486] width 270 height 308
type input "*****"
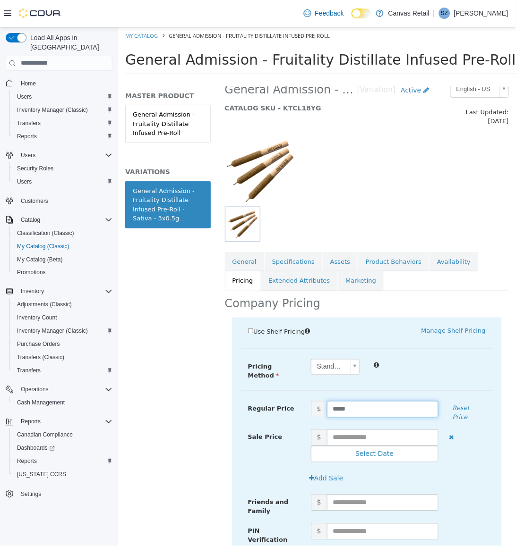
scroll to position [122, 0]
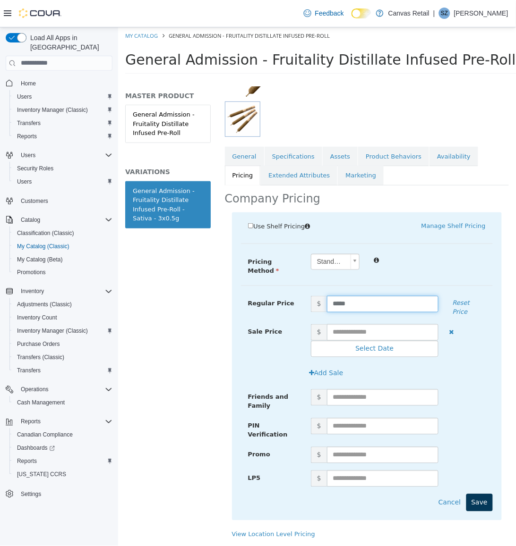
click at [476, 494] on button "Save" at bounding box center [479, 502] width 26 height 17
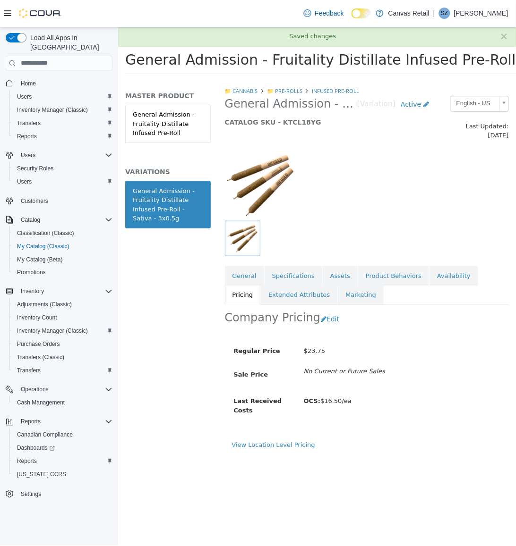
scroll to position [0, 0]
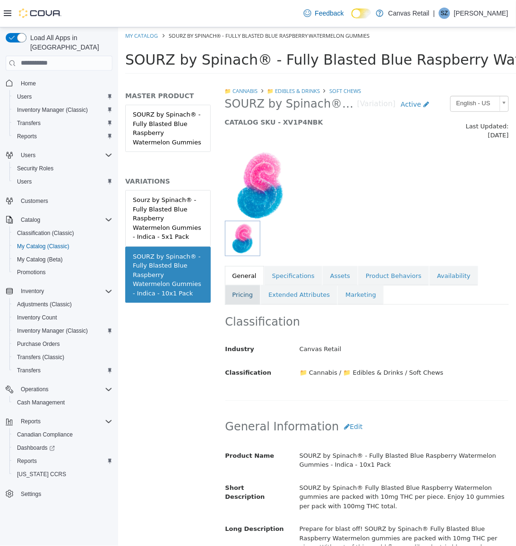
click at [247, 286] on link "Pricing" at bounding box center [242, 295] width 36 height 20
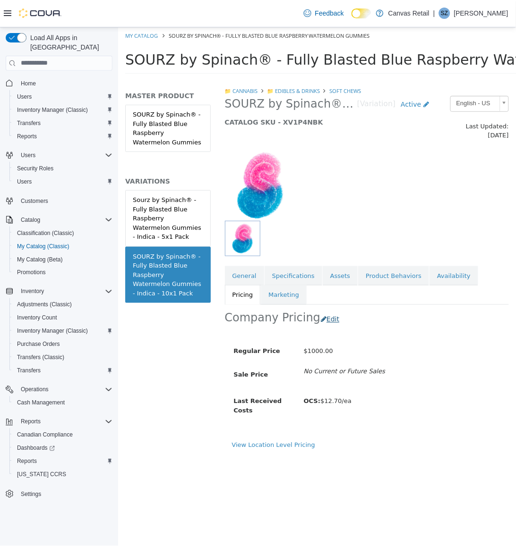
click at [320, 313] on button "Edit" at bounding box center [332, 319] width 24 height 17
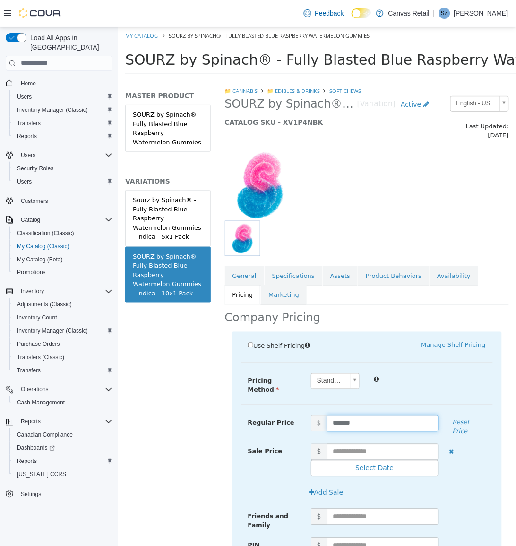
drag, startPoint x: 357, startPoint y: 410, endPoint x: 330, endPoint y: 412, distance: 27.5
click at [333, 415] on input "*******" at bounding box center [381, 423] width 111 height 17
type input "****"
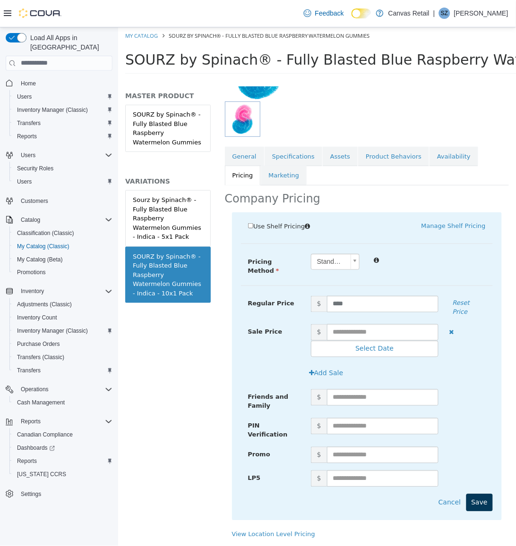
click at [475, 494] on button "Save" at bounding box center [479, 502] width 26 height 17
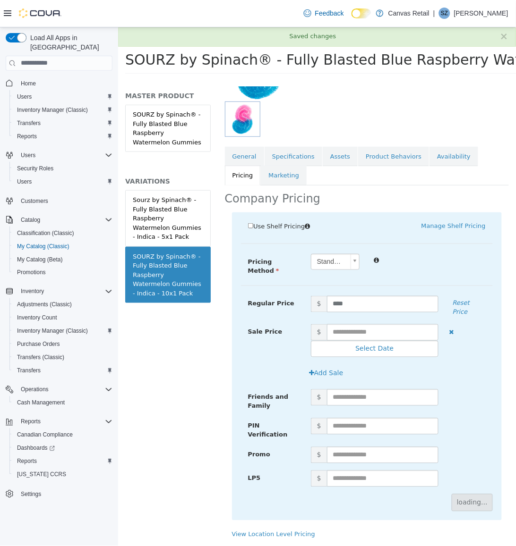
scroll to position [0, 0]
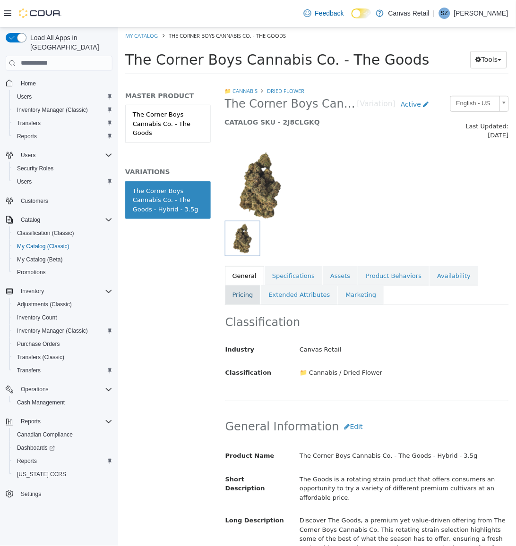
click at [246, 286] on link "Pricing" at bounding box center [242, 295] width 36 height 20
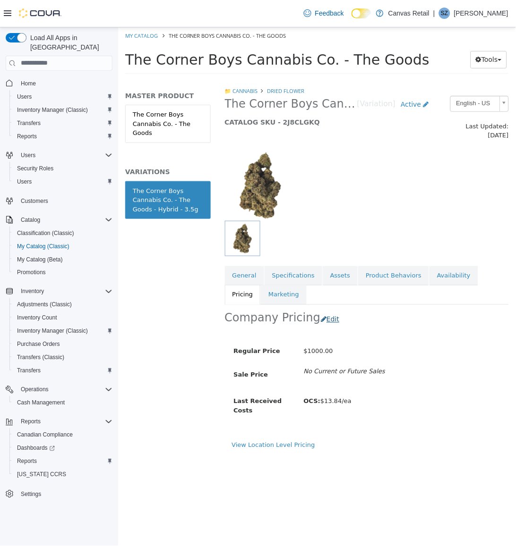
click at [329, 311] on button "Edit" at bounding box center [332, 319] width 24 height 17
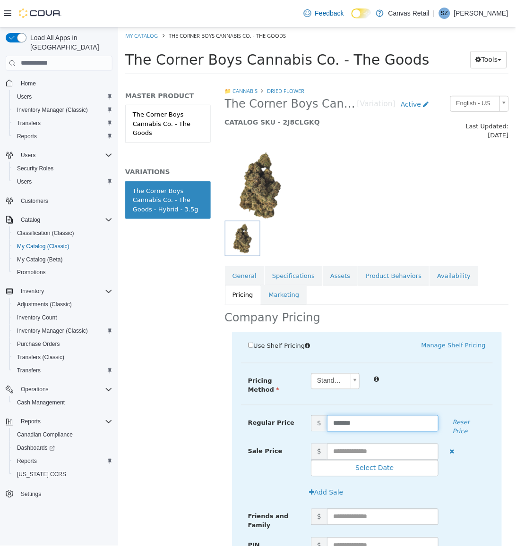
drag, startPoint x: 366, startPoint y: 409, endPoint x: 324, endPoint y: 409, distance: 42.0
click at [324, 415] on span "$ *******" at bounding box center [374, 423] width 142 height 17
type input "*****"
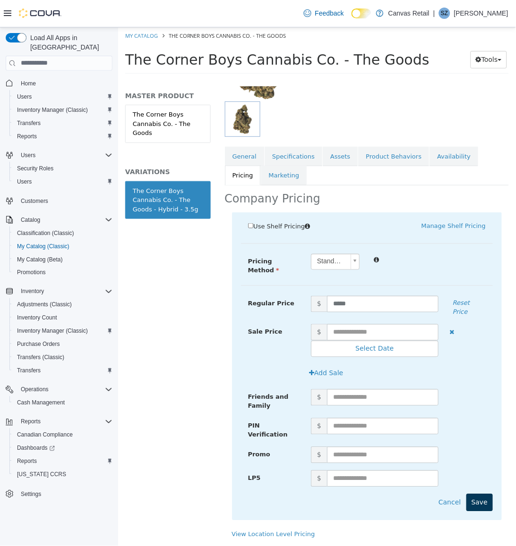
click at [471, 494] on button "Save" at bounding box center [479, 502] width 26 height 17
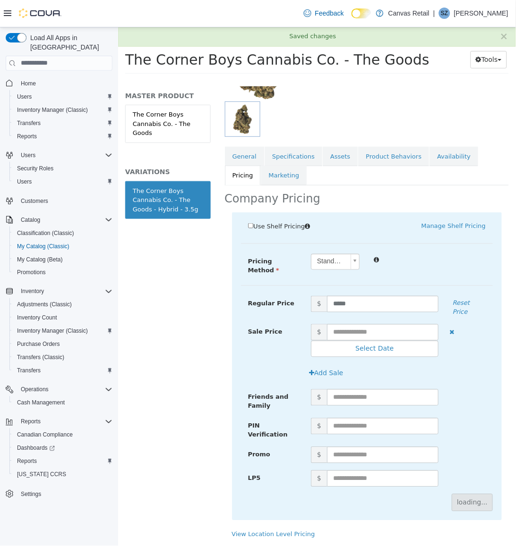
scroll to position [0, 0]
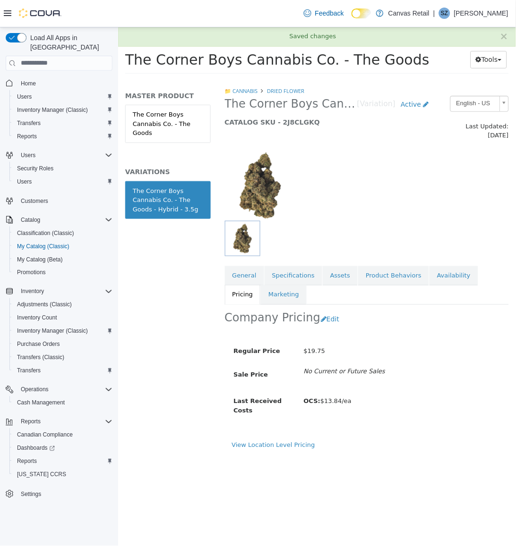
click at [362, 221] on div at bounding box center [366, 238] width 284 height 35
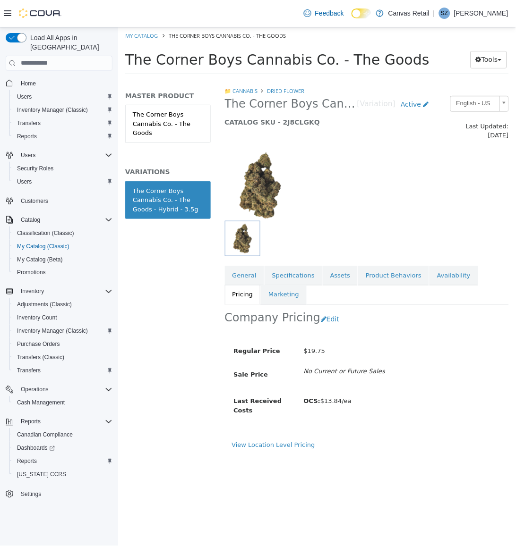
click at [349, 196] on div at bounding box center [366, 180] width 298 height 81
click at [341, 224] on div at bounding box center [366, 238] width 284 height 35
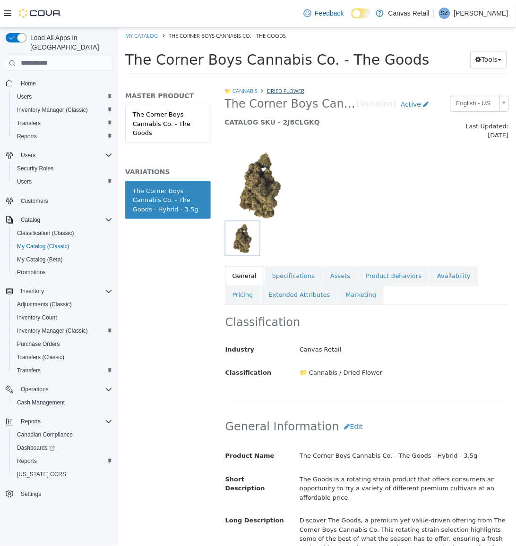
click at [304, 90] on link "Dried Flower" at bounding box center [284, 90] width 37 height 7
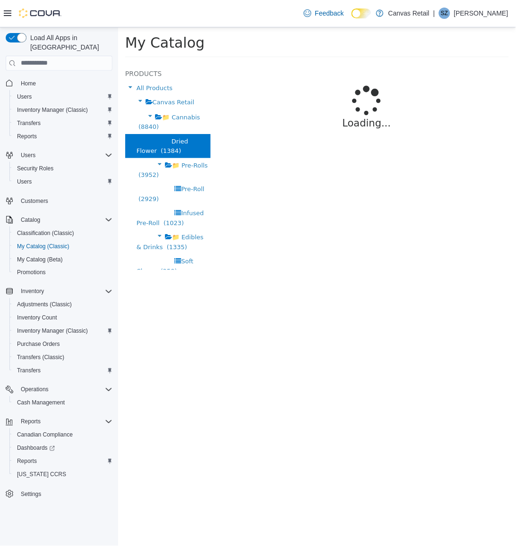
select select "**********"
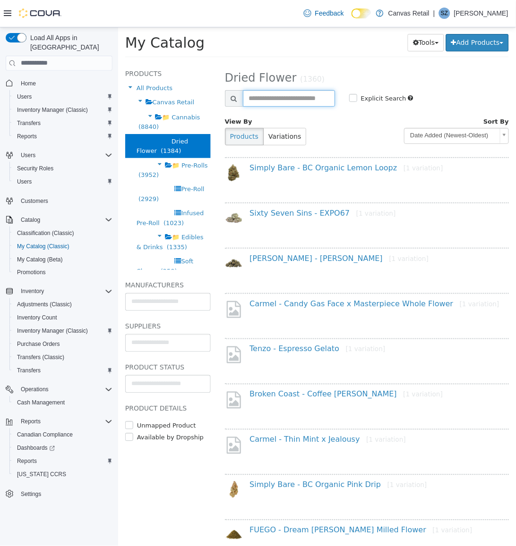
click at [312, 105] on input "text" at bounding box center [288, 98] width 92 height 17
type input "********"
select select "**********"
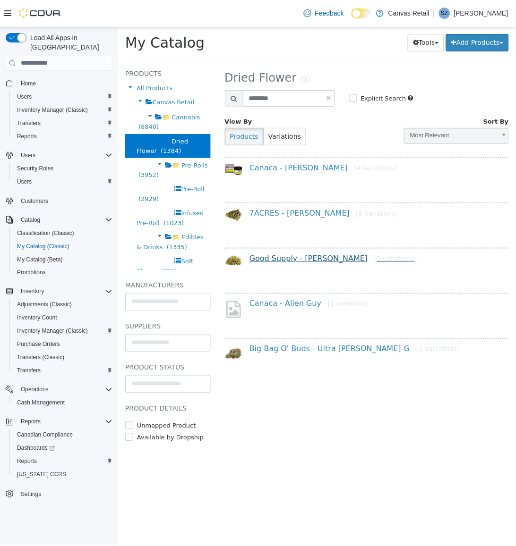
click at [287, 259] on link "Good Supply - Jean Guy - Sativa [5 variations]" at bounding box center [333, 258] width 168 height 9
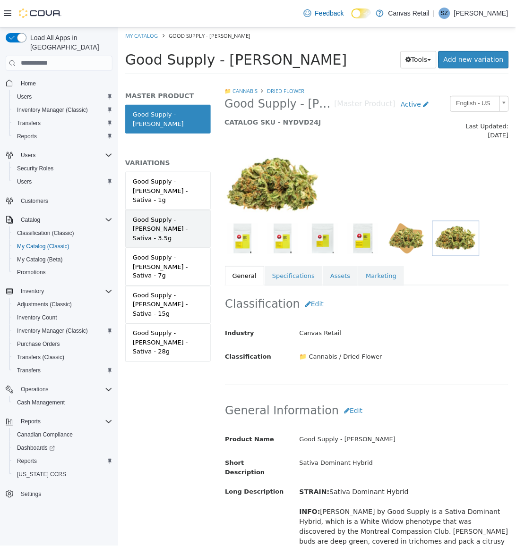
click at [171, 215] on div "Good Supply - Jean Guy - Sativa - 3.5g" at bounding box center [167, 229] width 70 height 28
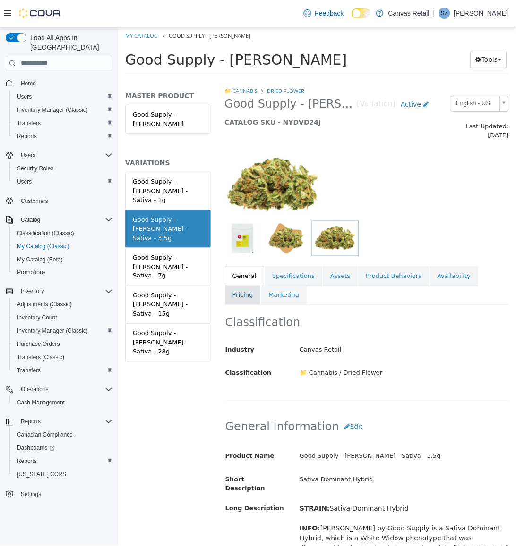
click at [239, 291] on link "Pricing" at bounding box center [242, 295] width 36 height 20
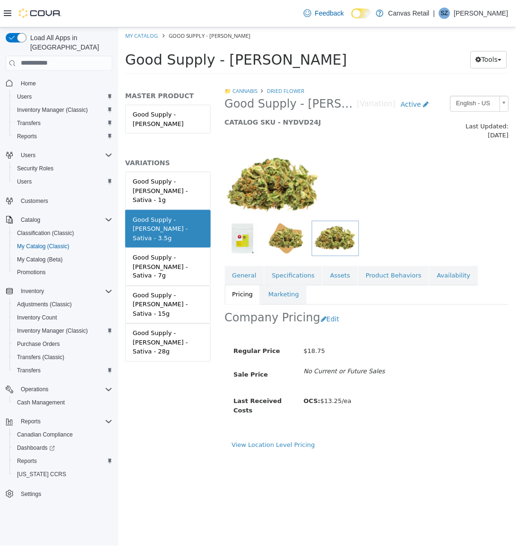
click at [428, 169] on div at bounding box center [366, 180] width 298 height 81
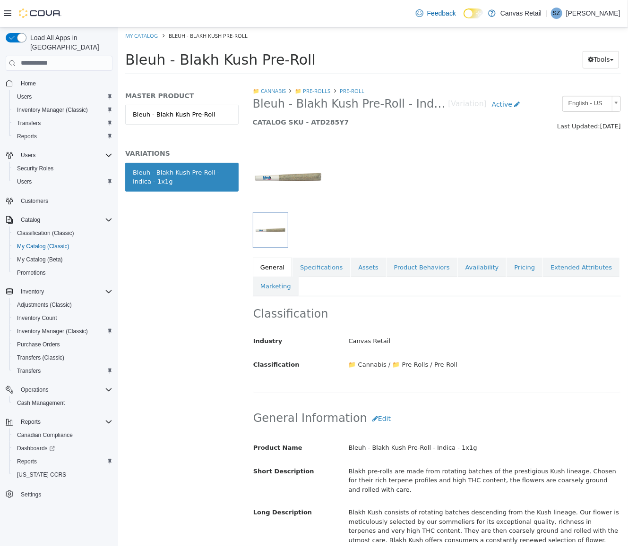
click at [541, 213] on div at bounding box center [404, 229] width 304 height 35
click at [485, 263] on link "Availability" at bounding box center [481, 267] width 49 height 20
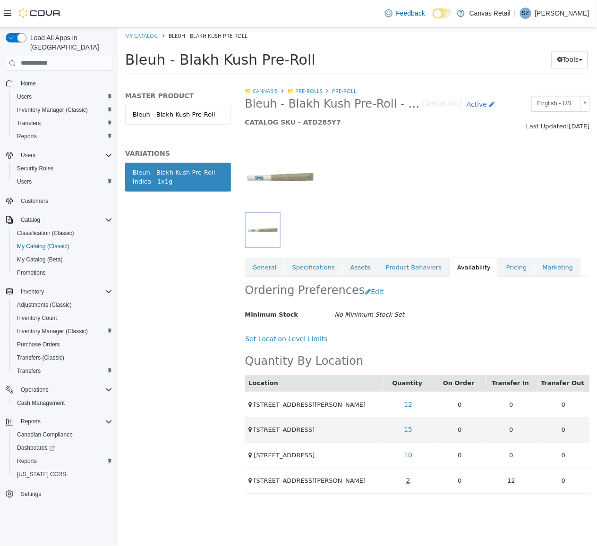
click at [408, 478] on link "2" at bounding box center [408, 480] width 15 height 17
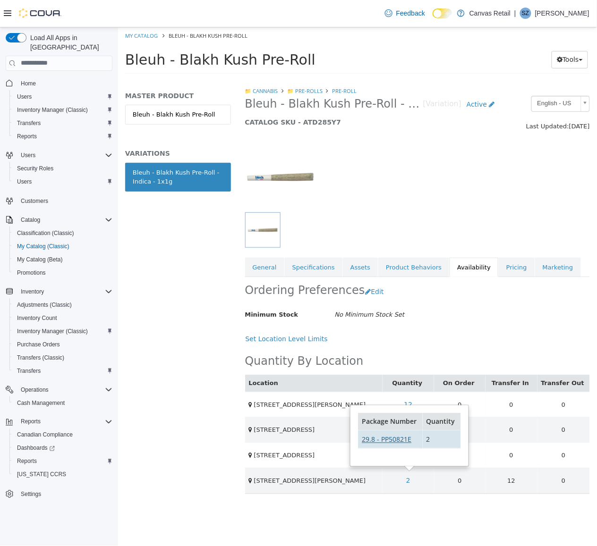
click at [403, 441] on link "29.8 - PP50821E" at bounding box center [386, 439] width 50 height 9
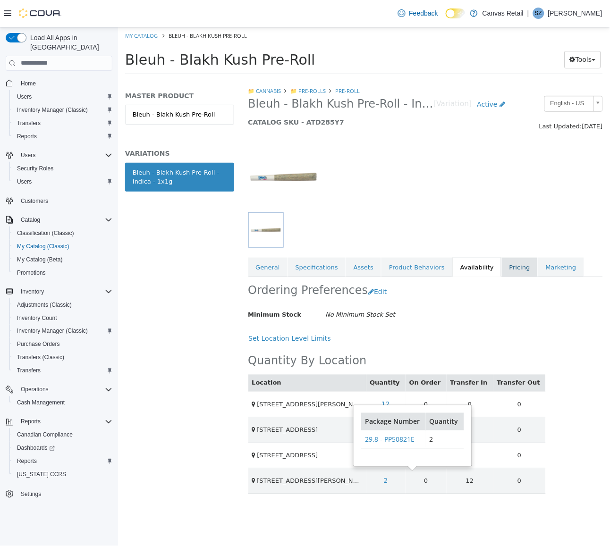
click at [502, 267] on link "Pricing" at bounding box center [520, 267] width 36 height 20
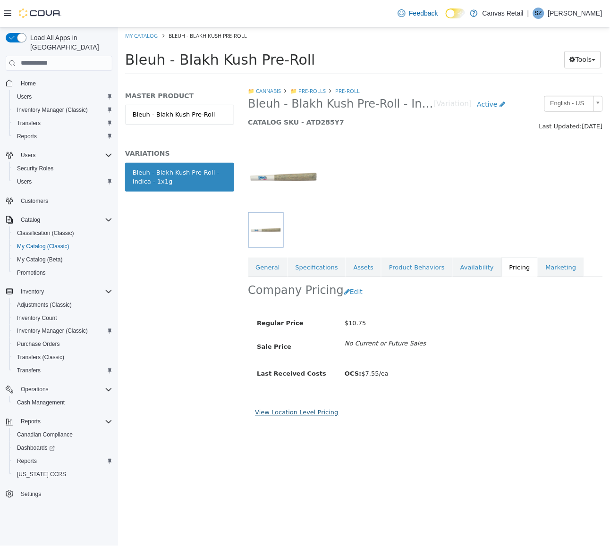
click at [318, 410] on link "View Location Level Pricing" at bounding box center [296, 412] width 83 height 7
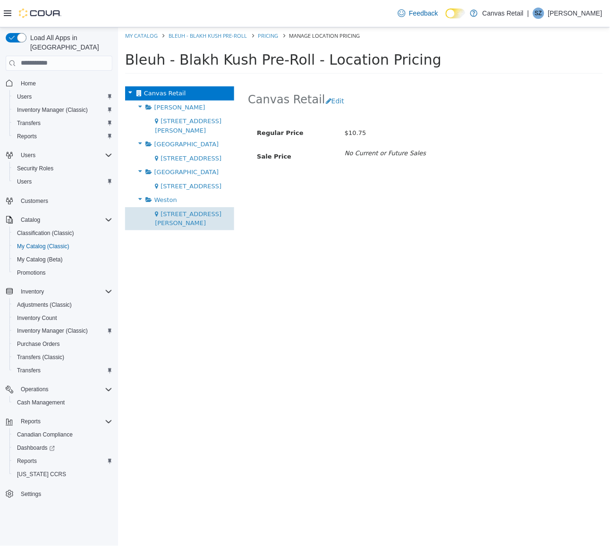
click at [197, 210] on span "[STREET_ADDRESS][PERSON_NAME]" at bounding box center [187, 218] width 67 height 17
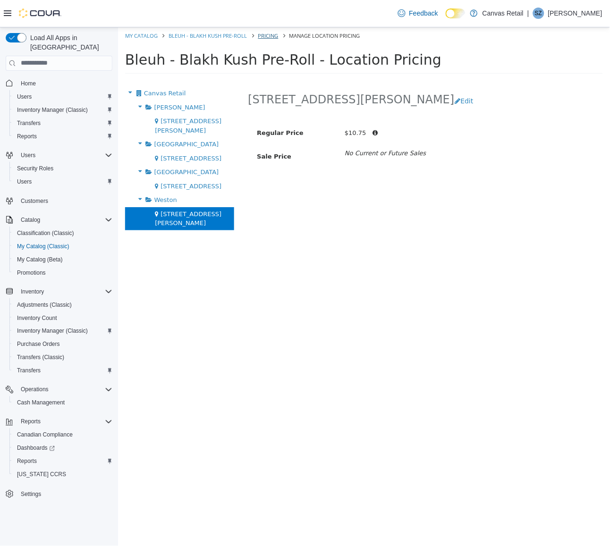
click at [276, 36] on link "Pricing" at bounding box center [268, 35] width 20 height 7
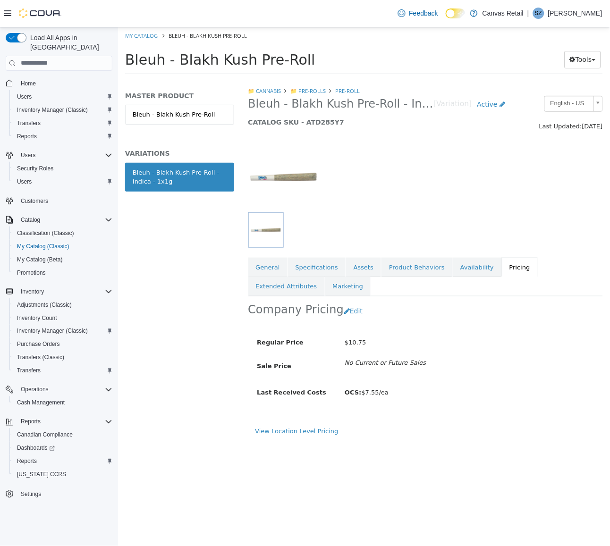
click at [188, 174] on div "Bleuh - Blakh Kush Pre-Roll - Indica - 1x1g" at bounding box center [179, 177] width 94 height 18
click at [197, 108] on link "Bleuh - Blakh Kush Pre-Roll" at bounding box center [179, 114] width 109 height 20
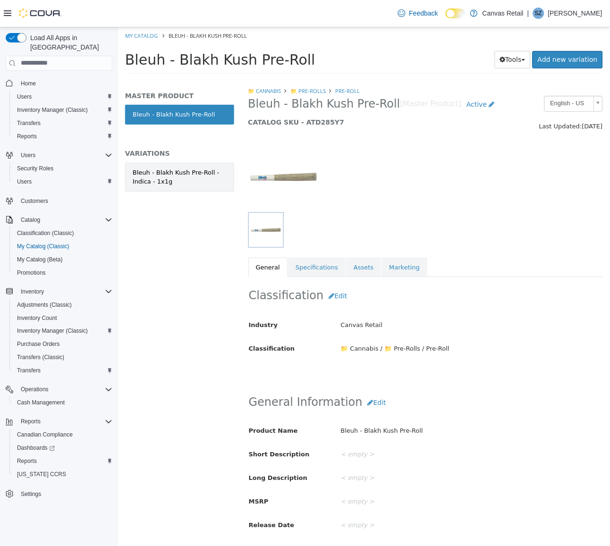
click at [185, 179] on div "Bleuh - Blakh Kush Pre-Roll - Indica - 1x1g" at bounding box center [179, 177] width 94 height 18
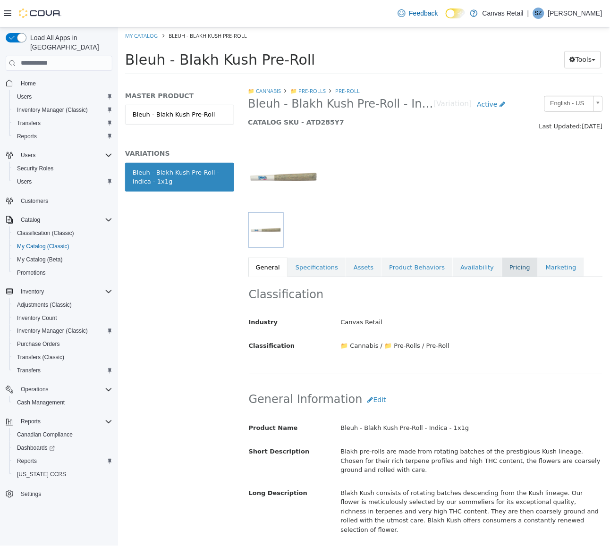
click at [512, 264] on link "Pricing" at bounding box center [520, 267] width 36 height 20
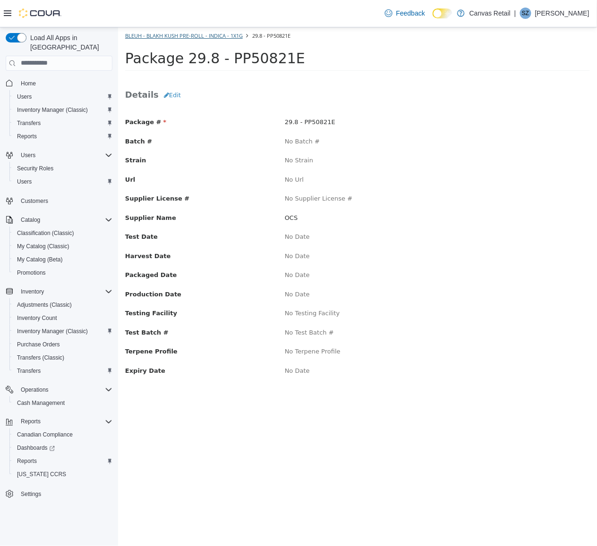
click at [230, 35] on link "Bleuh - Blakh Kush Pre-Roll - Indica - 1x1g" at bounding box center [184, 35] width 118 height 7
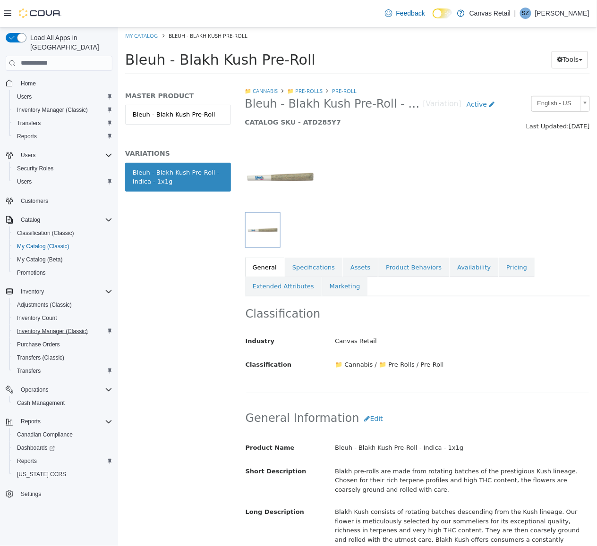
click at [43, 328] on span "Inventory Manager (Classic)" at bounding box center [52, 332] width 71 height 8
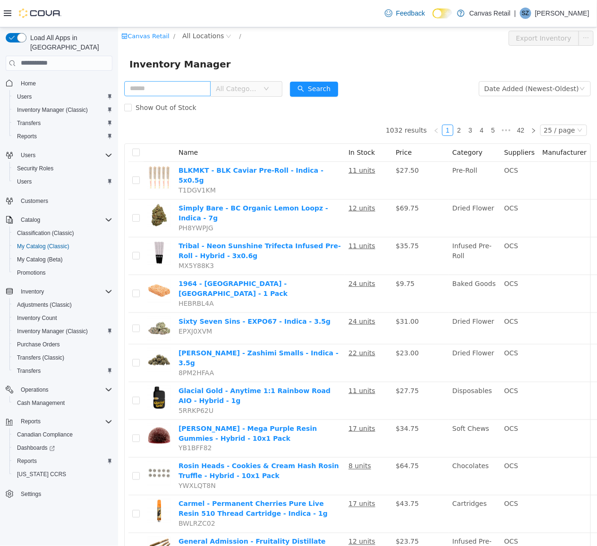
click at [192, 92] on input "text" at bounding box center [167, 88] width 86 height 15
type input "*****"
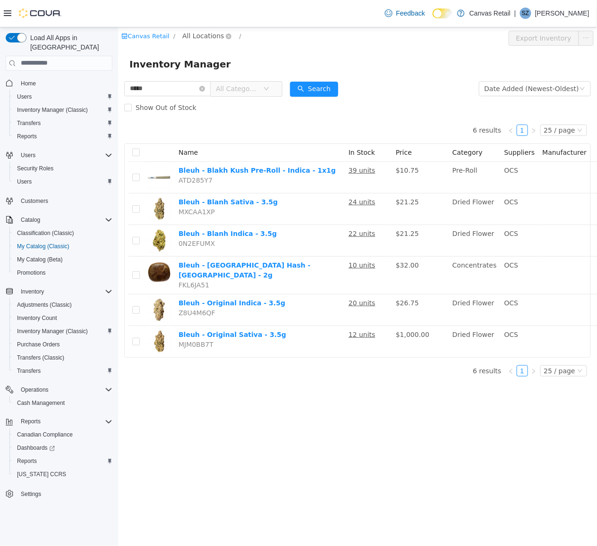
click at [208, 34] on span "All Locations" at bounding box center [203, 35] width 42 height 10
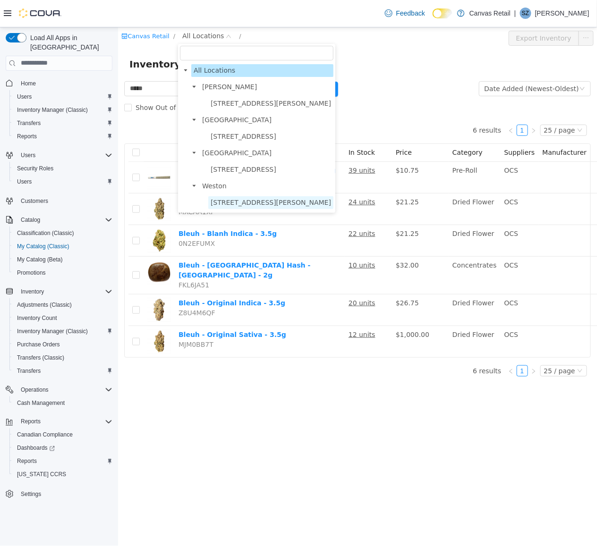
click at [232, 198] on span "[STREET_ADDRESS][PERSON_NAME]" at bounding box center [270, 202] width 120 height 8
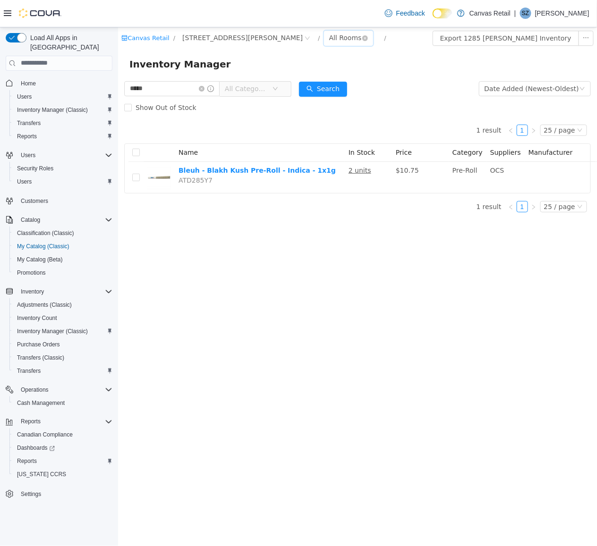
click at [329, 34] on div "All Rooms" at bounding box center [345, 37] width 33 height 14
click at [273, 68] on li "Sales Floor" at bounding box center [288, 71] width 57 height 15
